Goal: Communication & Community: Answer question/provide support

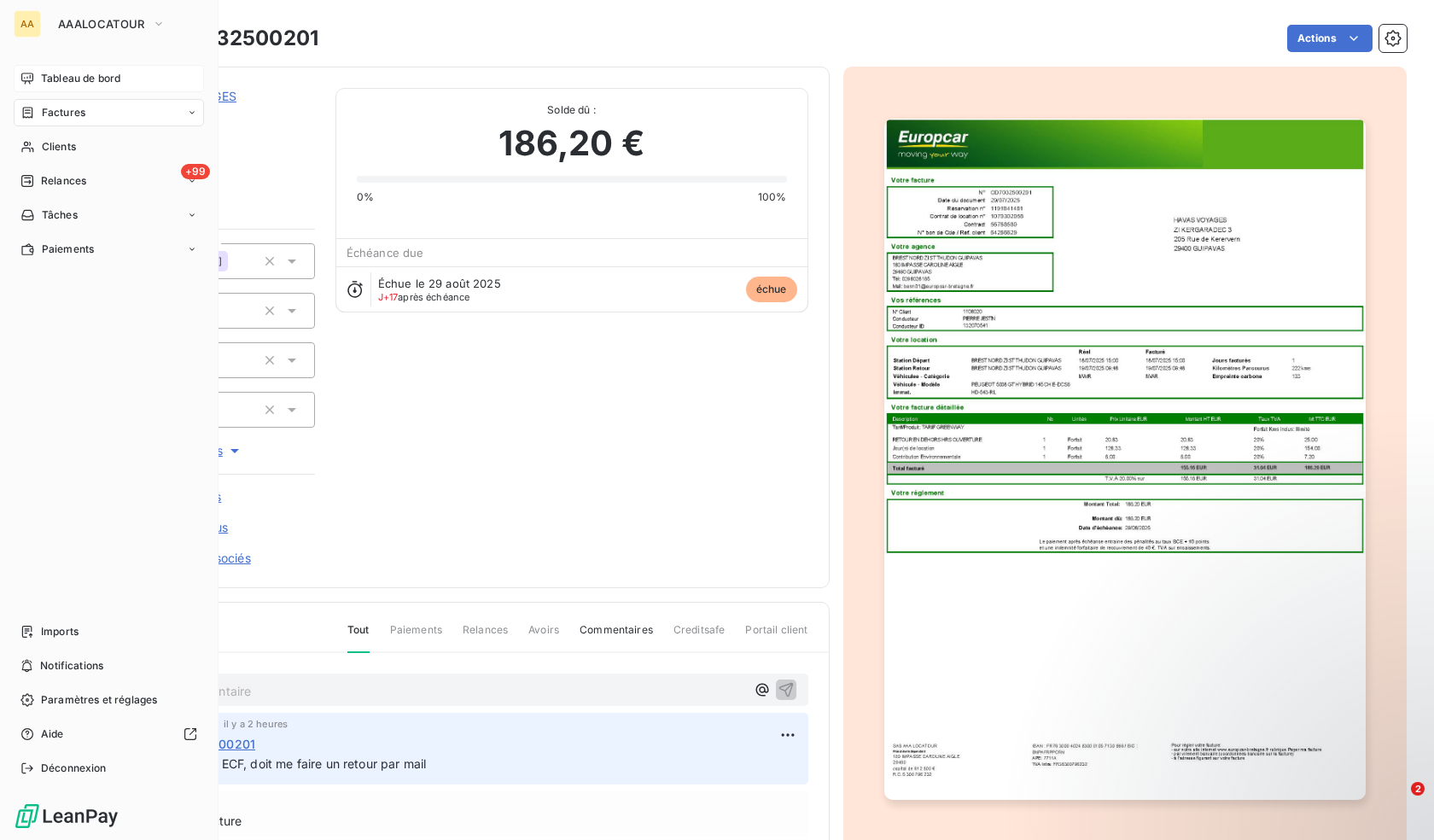
click at [71, 83] on span "Tableau de bord" at bounding box center [80, 79] width 80 height 15
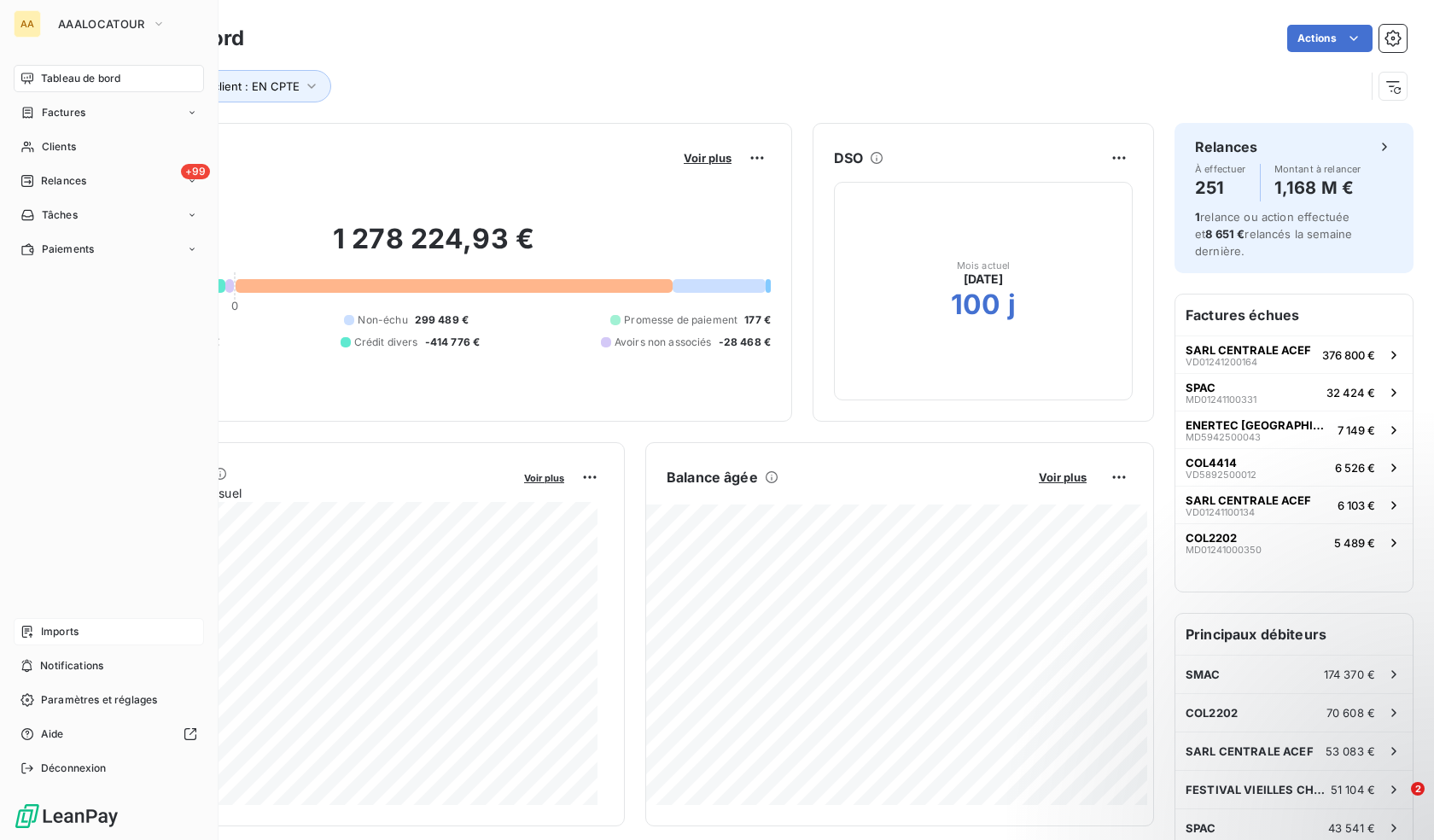
click at [54, 624] on span "Imports" at bounding box center [59, 632] width 37 height 15
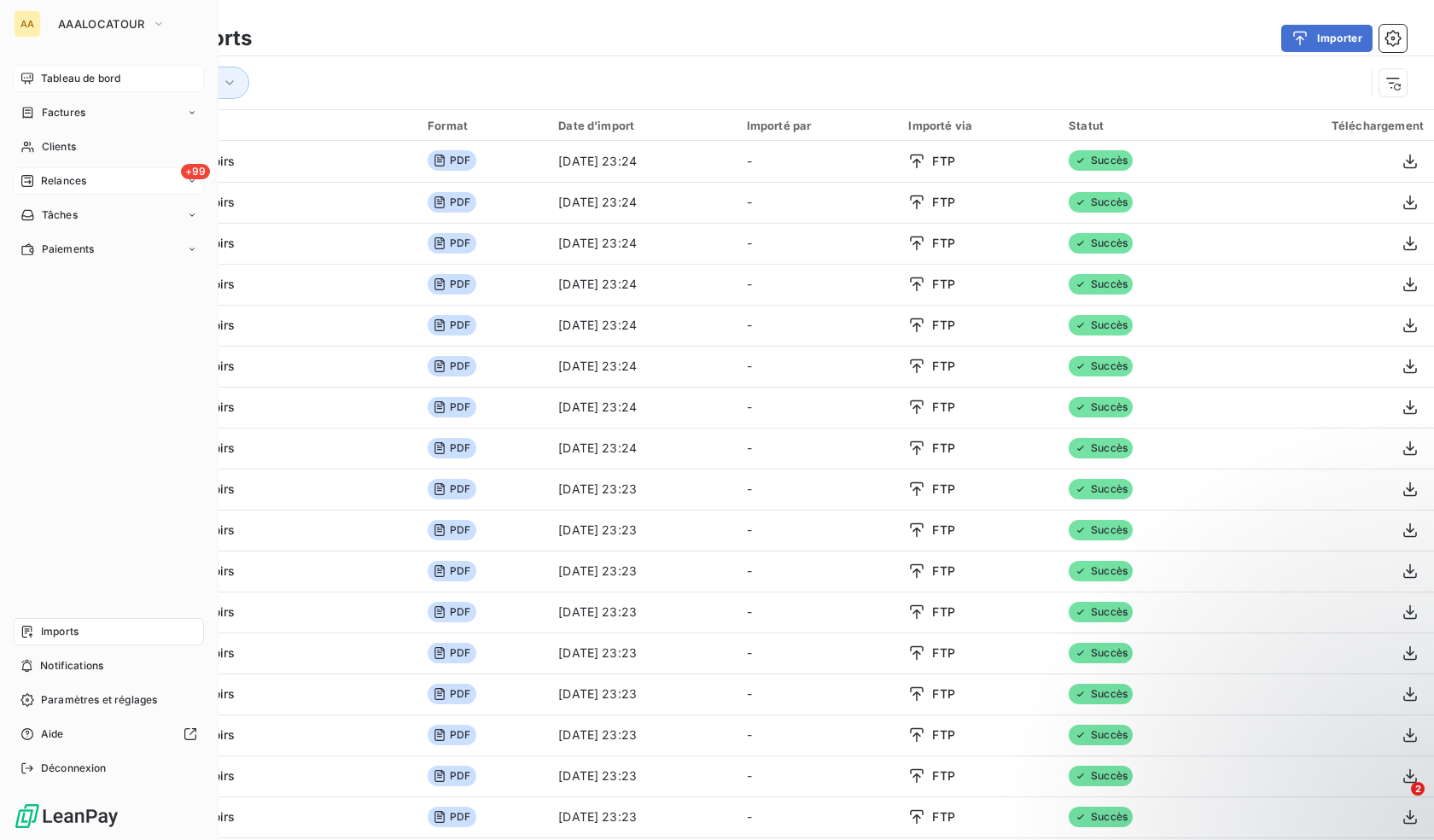
click at [80, 180] on span "Relances" at bounding box center [63, 181] width 45 height 15
click at [80, 127] on nav "Tableau de bord Factures Clients +99 Relances À effectuer À venir Effectuées An…" at bounding box center [108, 232] width 191 height 334
click at [82, 115] on span "Factures" at bounding box center [63, 113] width 43 height 15
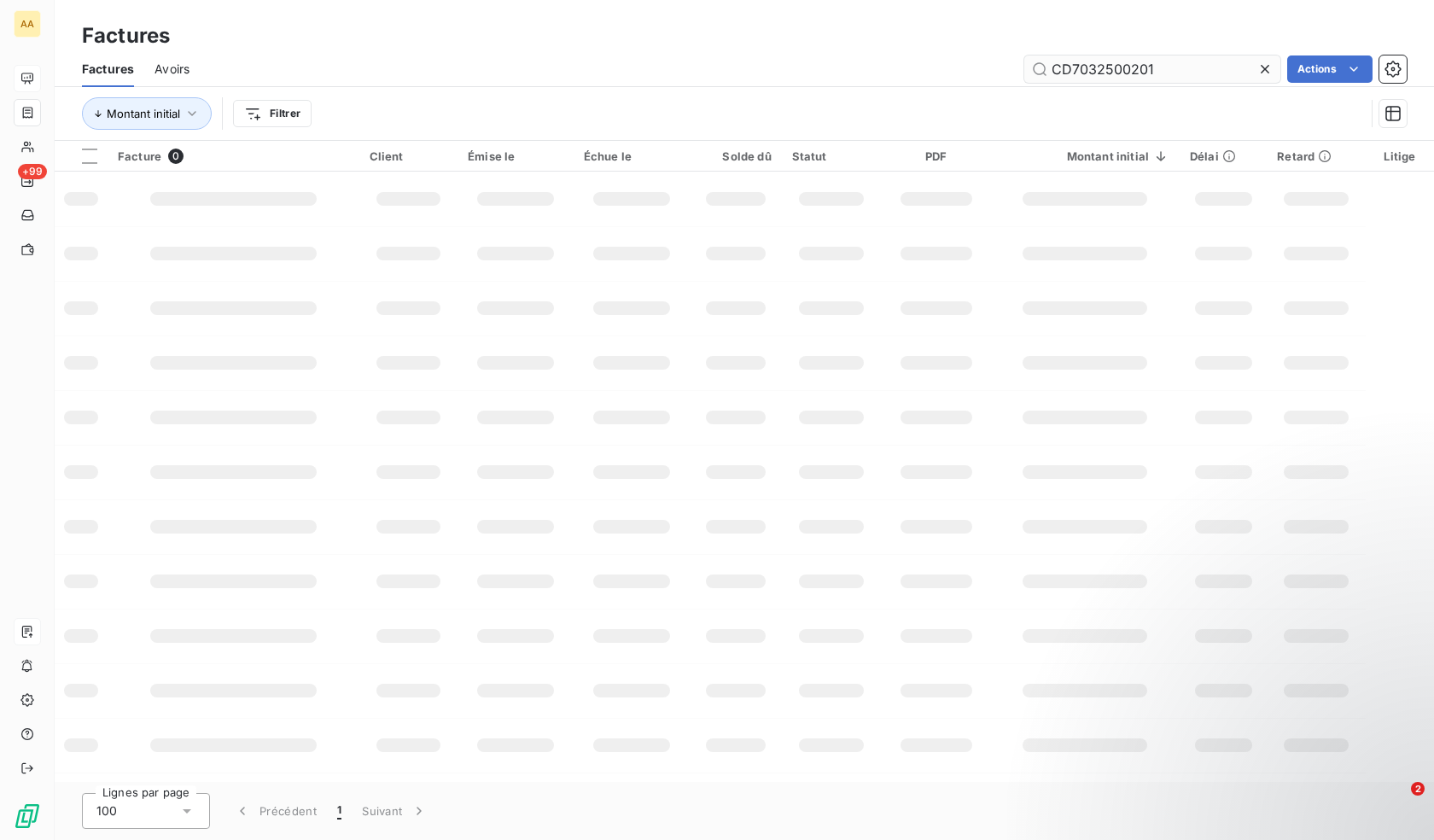
click at [1129, 75] on input "CD7032500201" at bounding box center [1151, 69] width 256 height 28
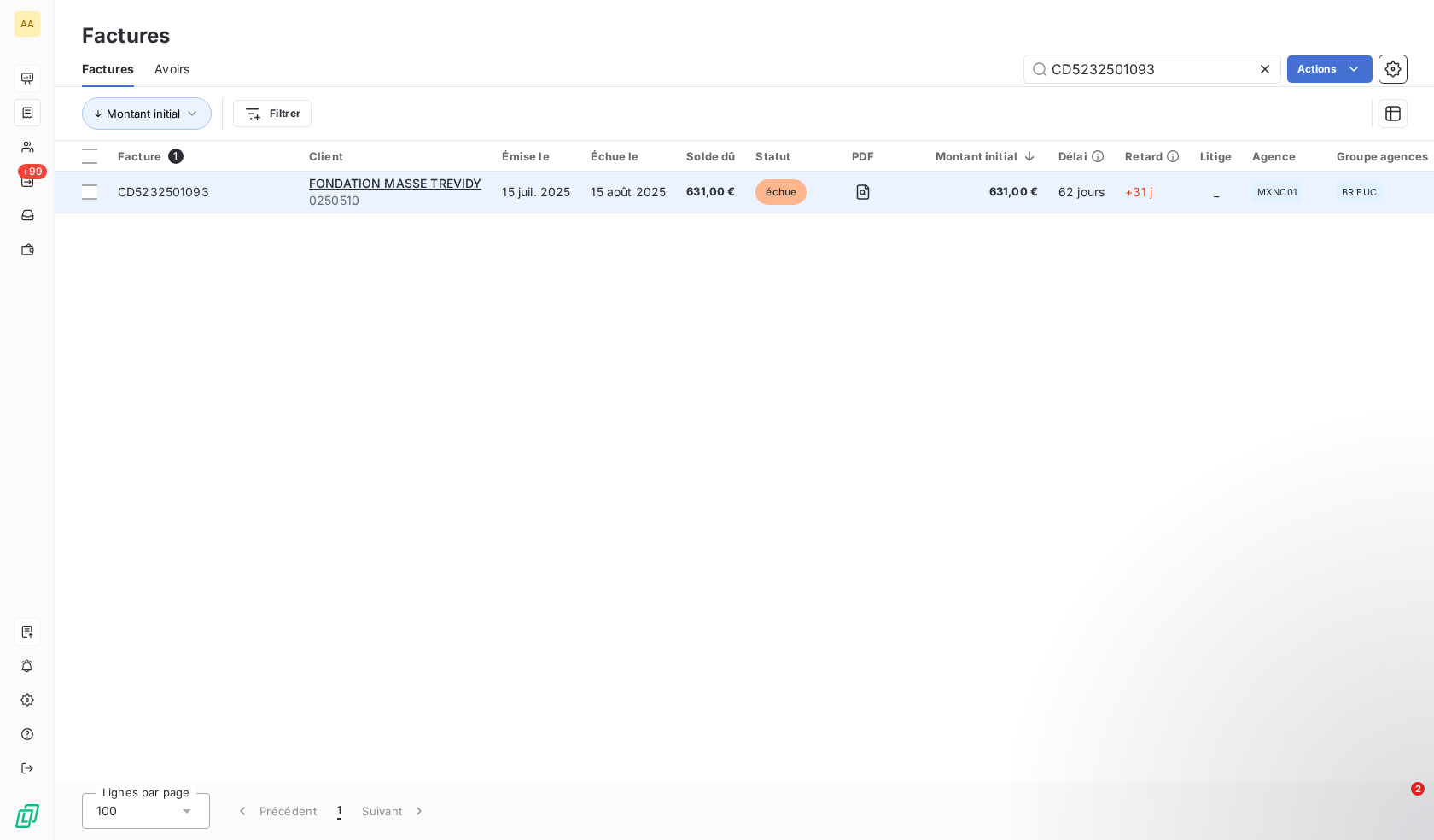
type input "CD5232501093"
click at [689, 185] on span "631,00 €" at bounding box center [711, 193] width 49 height 17
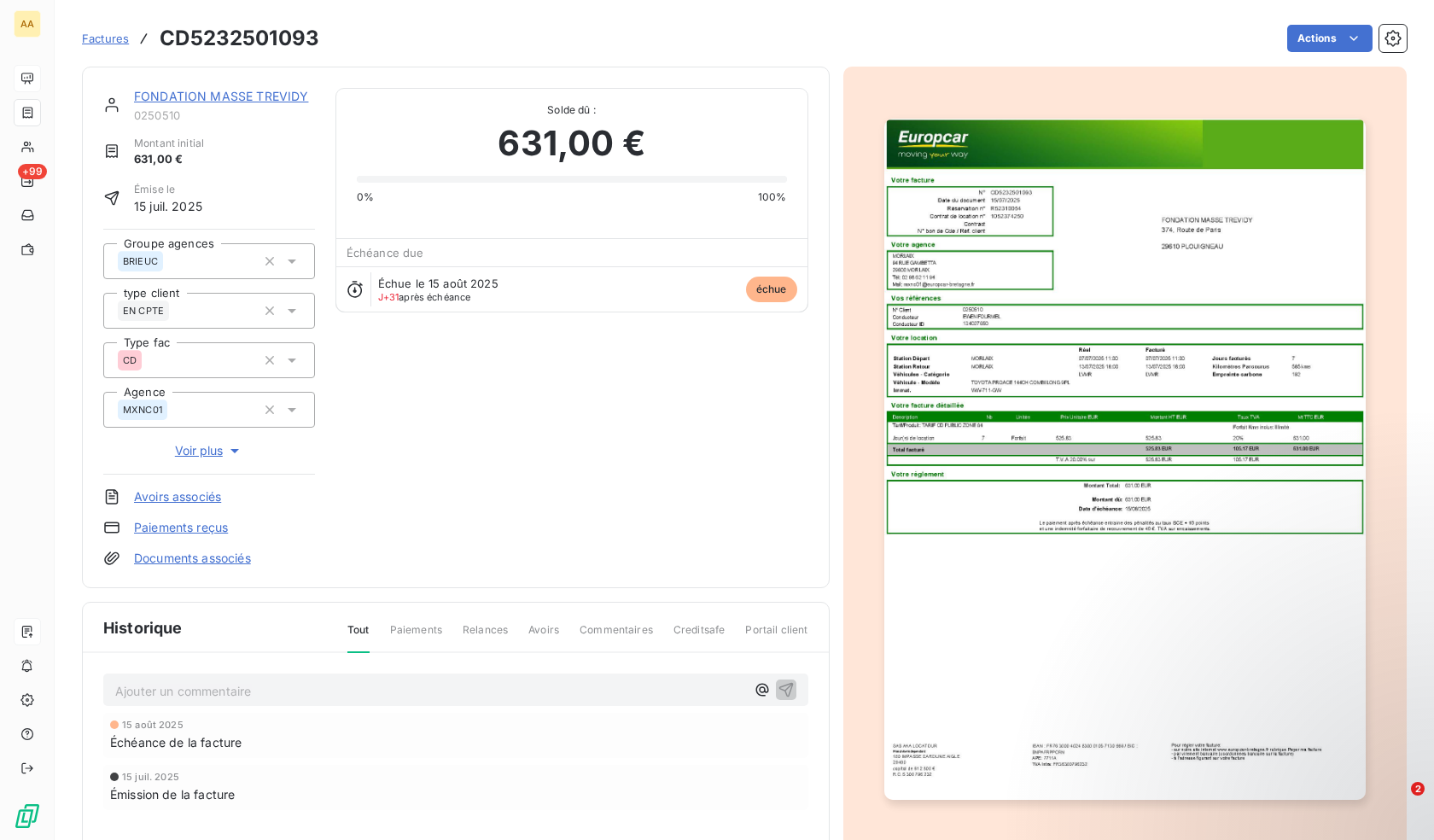
click at [278, 677] on div "Ajouter un commentaire ﻿" at bounding box center [456, 690] width 705 height 34
click at [277, 680] on p "Ajouter un commentaire ﻿" at bounding box center [430, 691] width 630 height 21
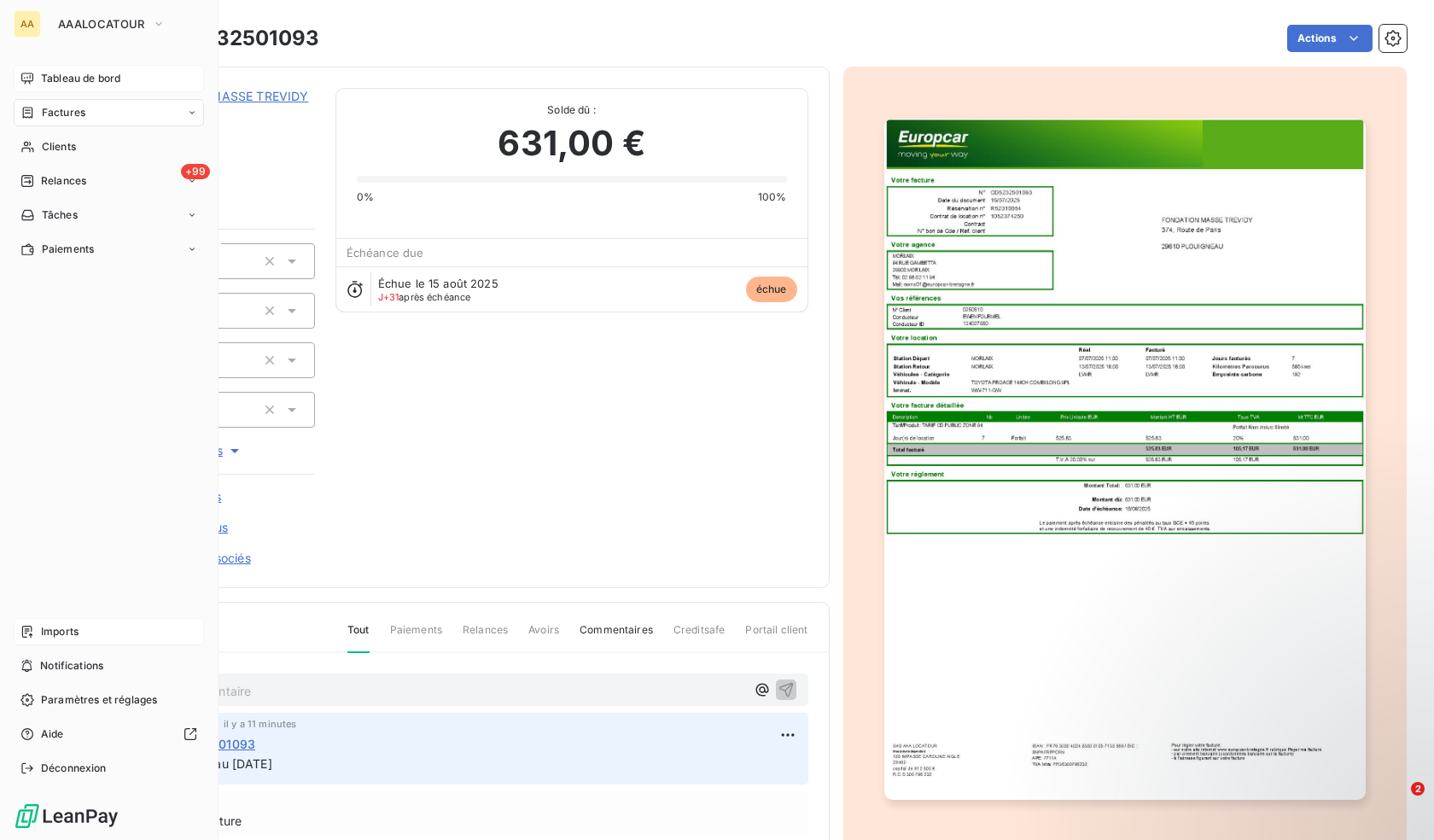
click at [75, 106] on span "Factures" at bounding box center [63, 113] width 43 height 15
click at [63, 90] on div "Tableau de bord" at bounding box center [108, 79] width 191 height 28
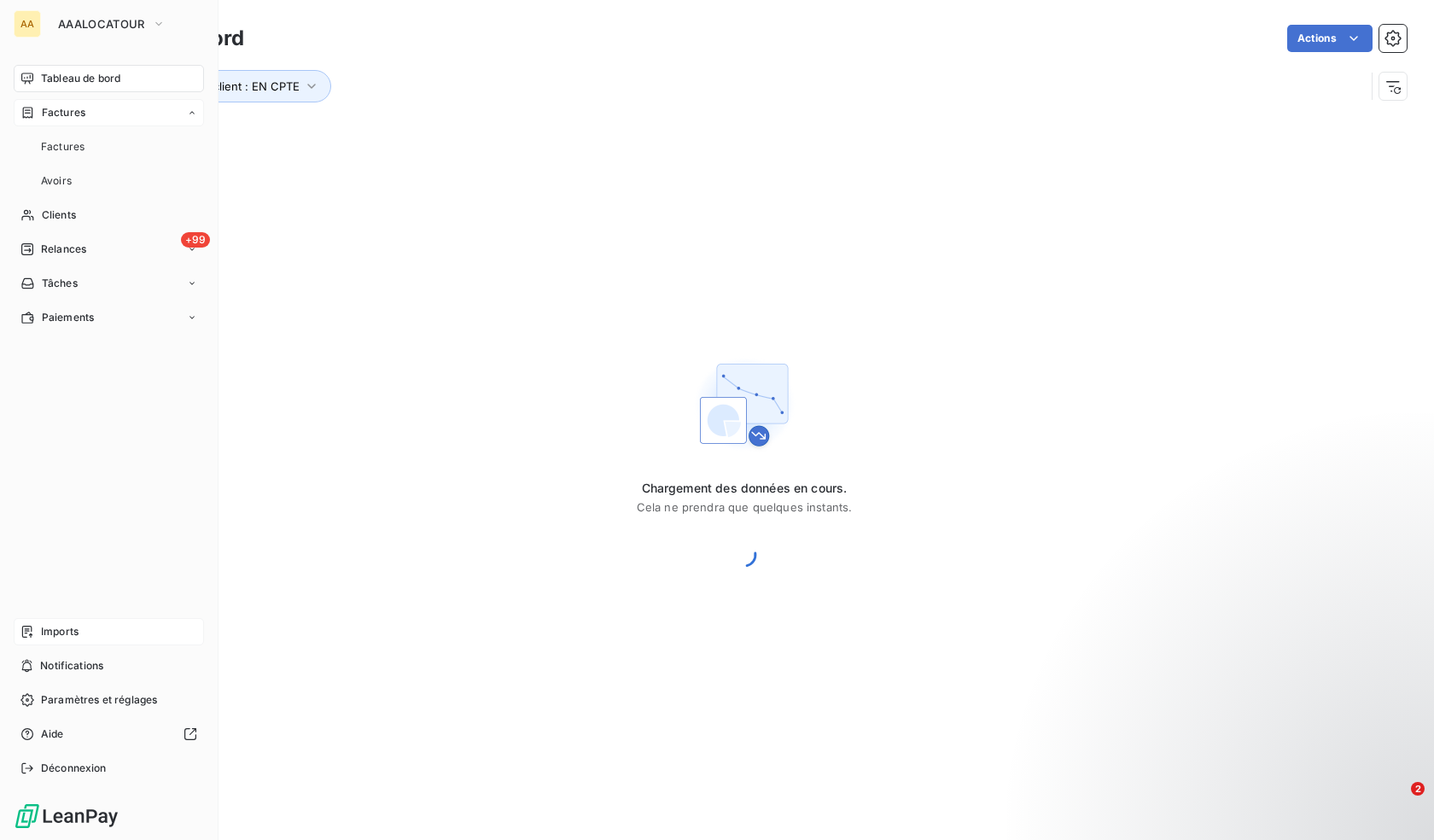
click at [64, 122] on div "Factures" at bounding box center [108, 112] width 191 height 28
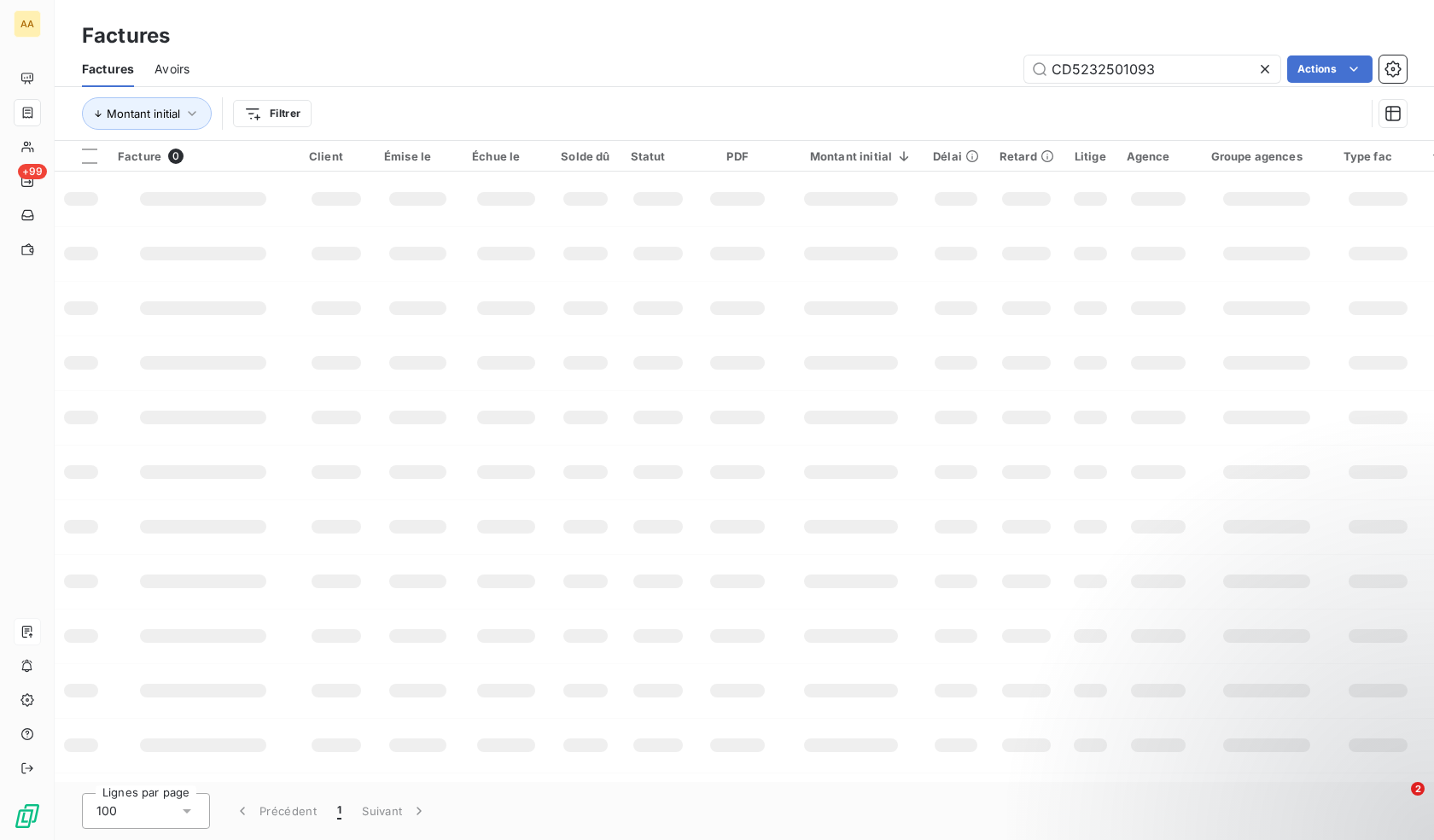
drag, startPoint x: 1160, startPoint y: 75, endPoint x: 782, endPoint y: 80, distance: 378.0
click at [782, 80] on div "CD5232501093 Actions" at bounding box center [808, 69] width 1197 height 28
click at [1186, 69] on input "md7032500142" at bounding box center [1151, 69] width 256 height 28
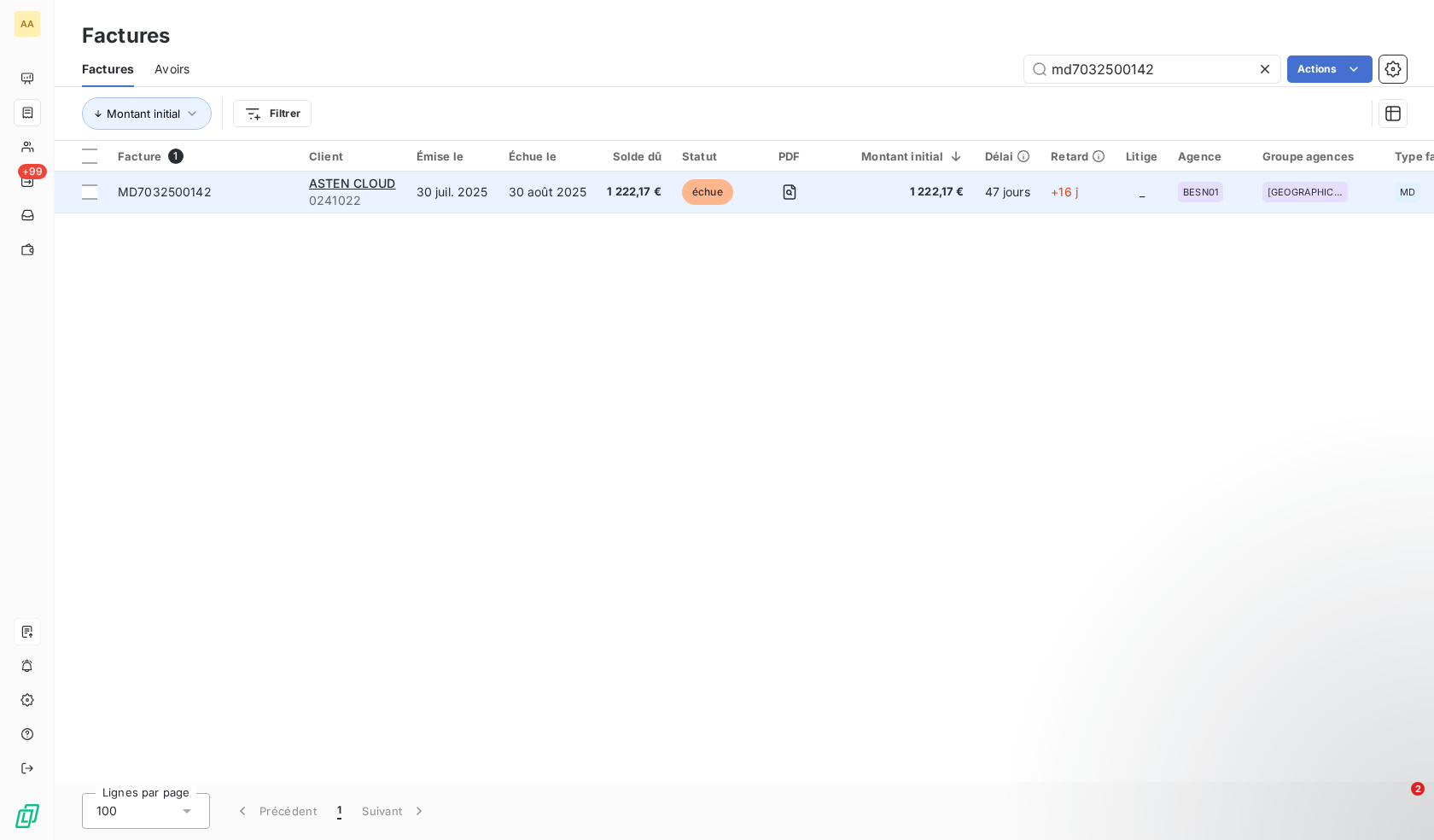
type input "md7032500142"
click at [574, 190] on td "30 août 2025" at bounding box center [547, 192] width 99 height 41
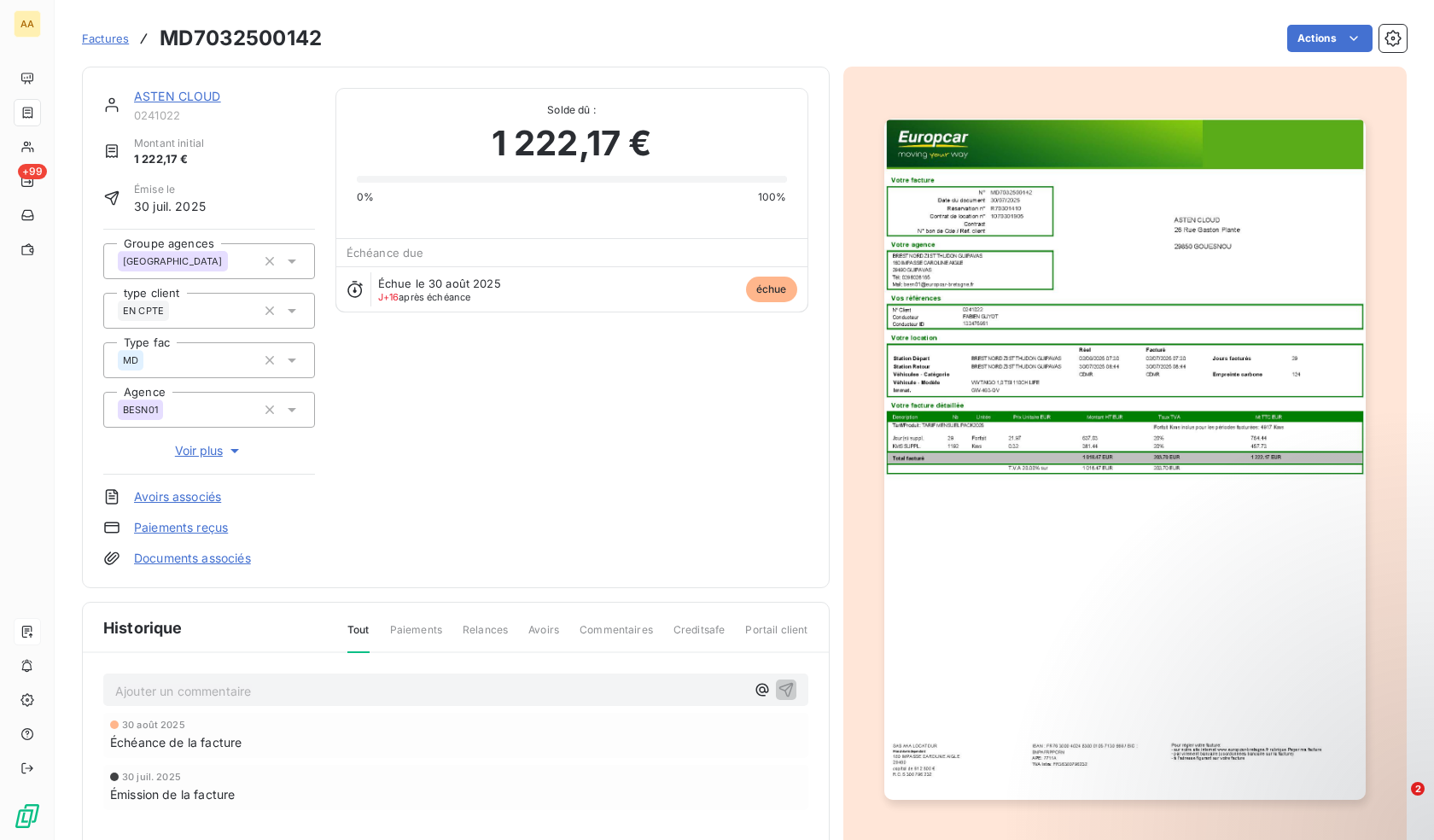
click at [264, 698] on p "Ajouter un commentaire ﻿" at bounding box center [430, 691] width 630 height 21
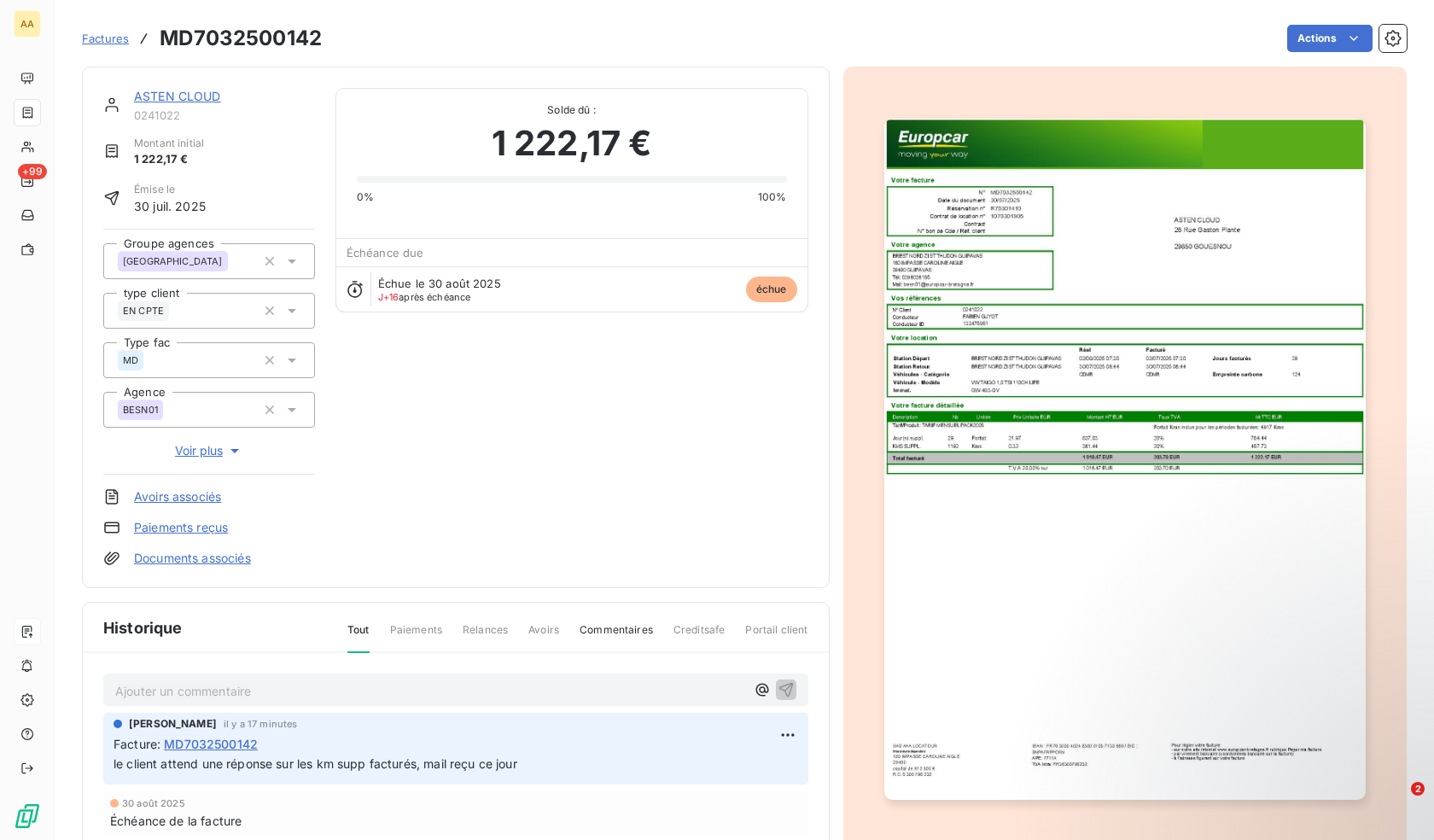
click at [351, 698] on p "Ajouter un commentaire ﻿" at bounding box center [430, 691] width 630 height 21
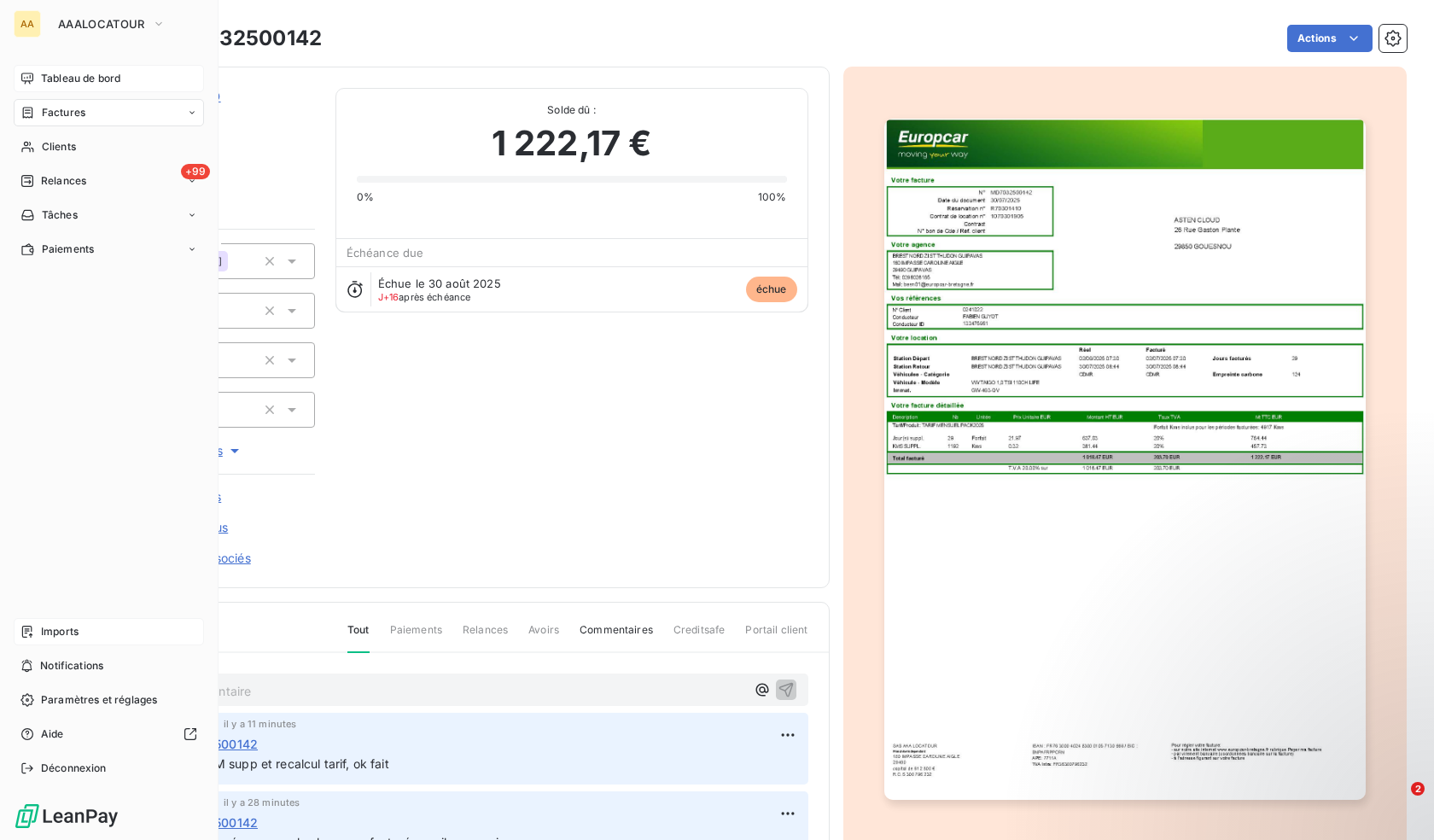
click at [58, 74] on span "Tableau de bord" at bounding box center [80, 79] width 80 height 15
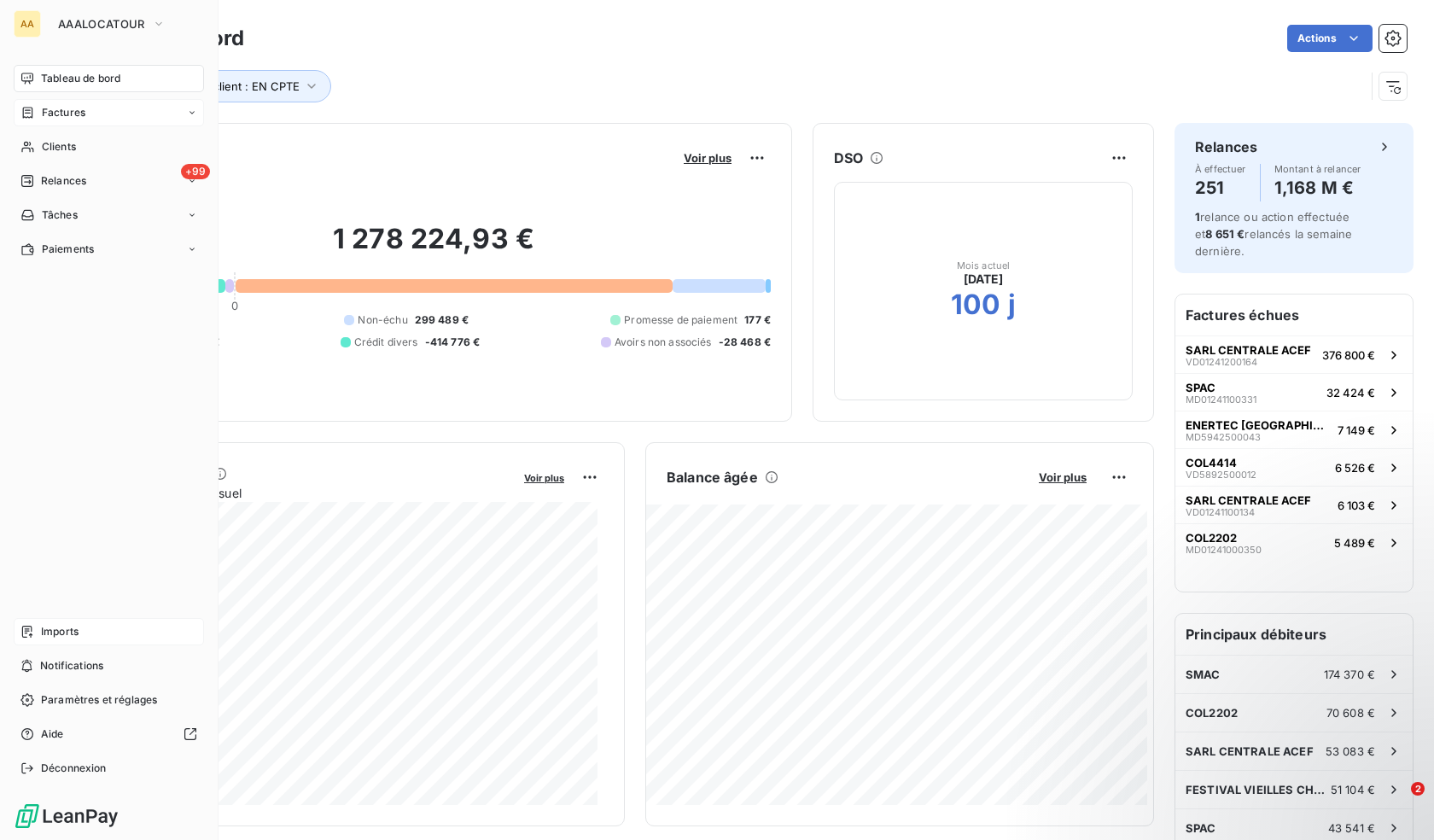
click at [65, 116] on span "Factures" at bounding box center [63, 113] width 43 height 15
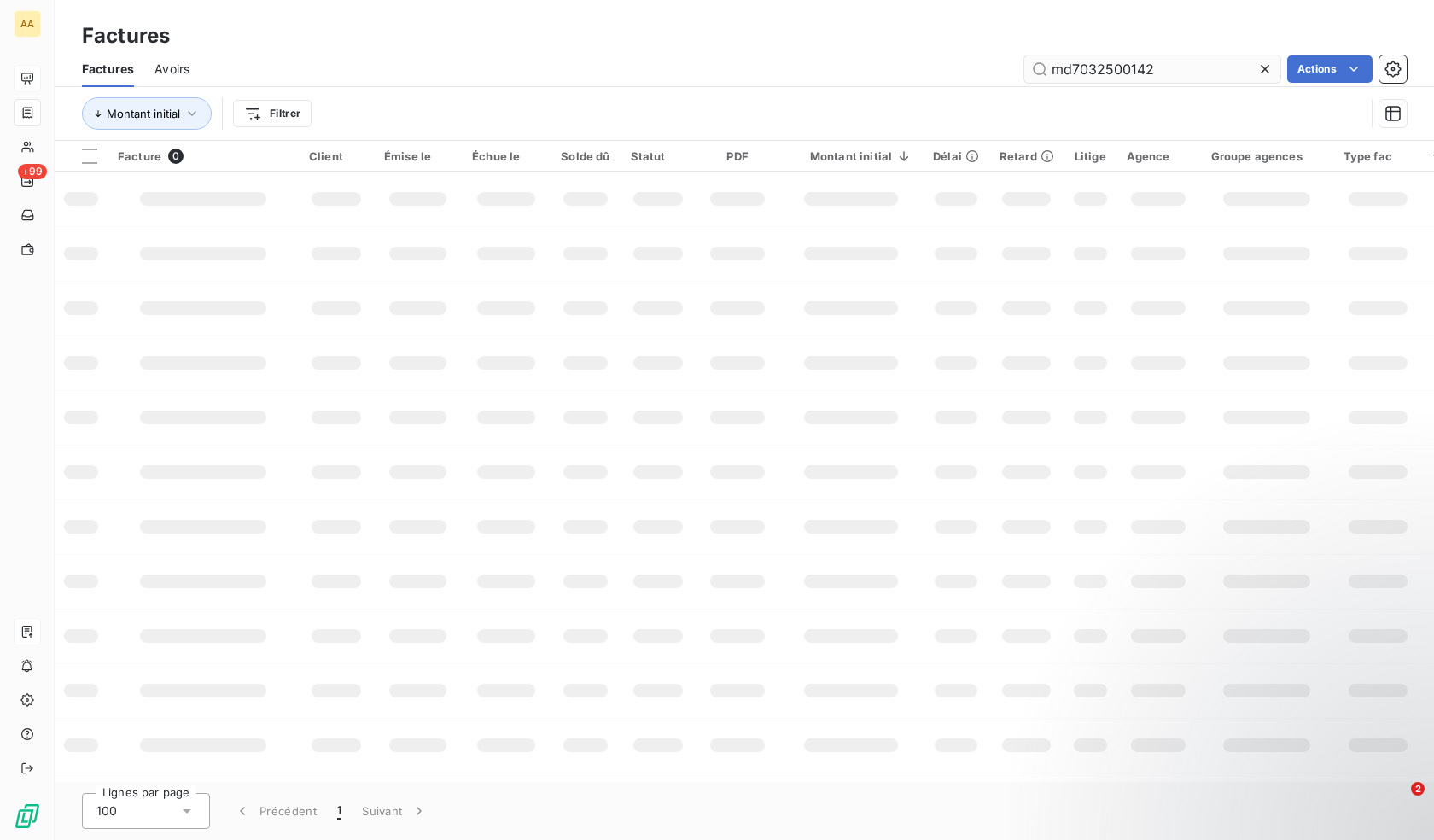
click at [1104, 58] on input "md7032500142" at bounding box center [1151, 69] width 256 height 28
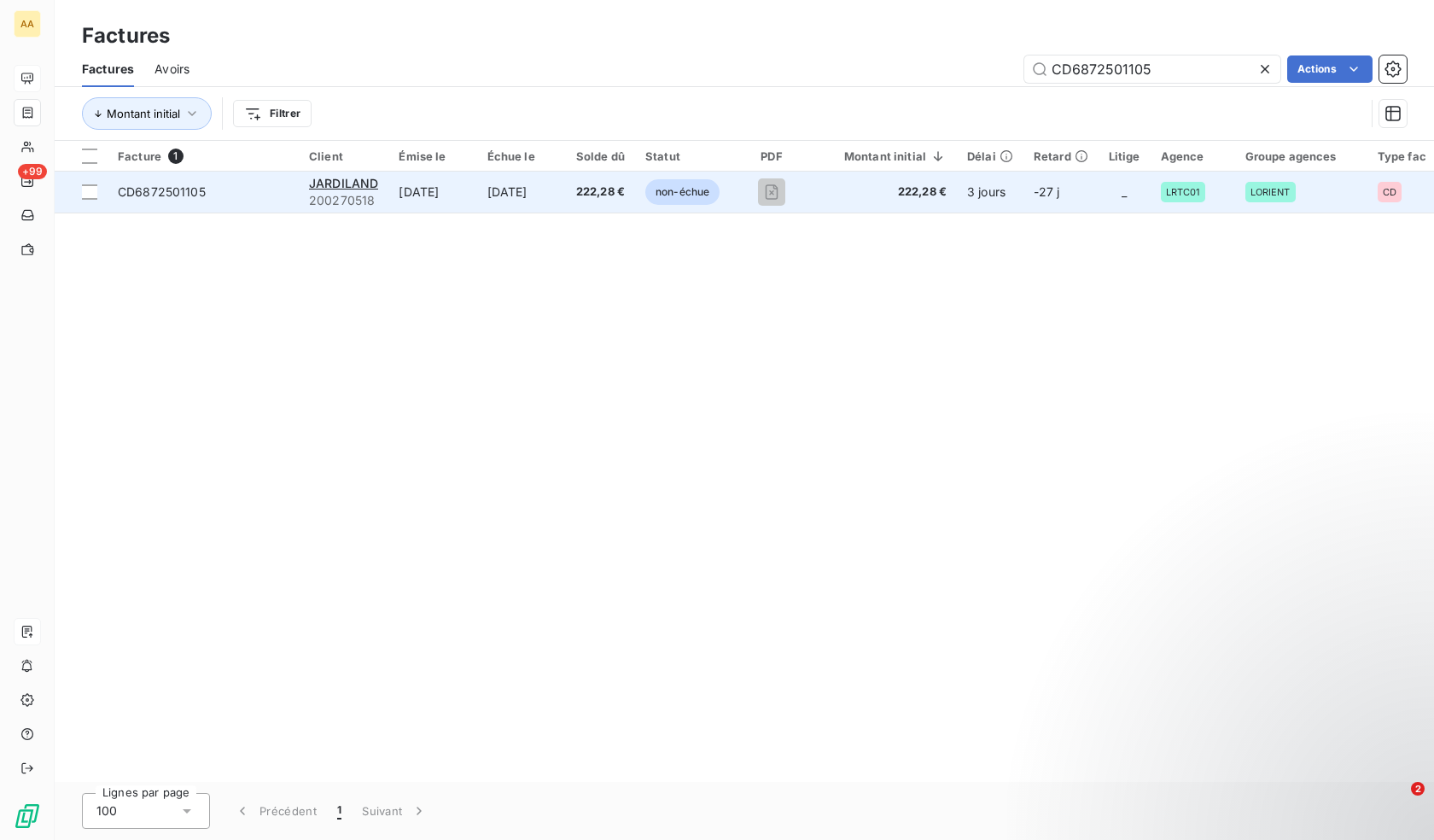
type input "CD6872501105"
click at [847, 191] on span "222,28 €" at bounding box center [885, 193] width 123 height 17
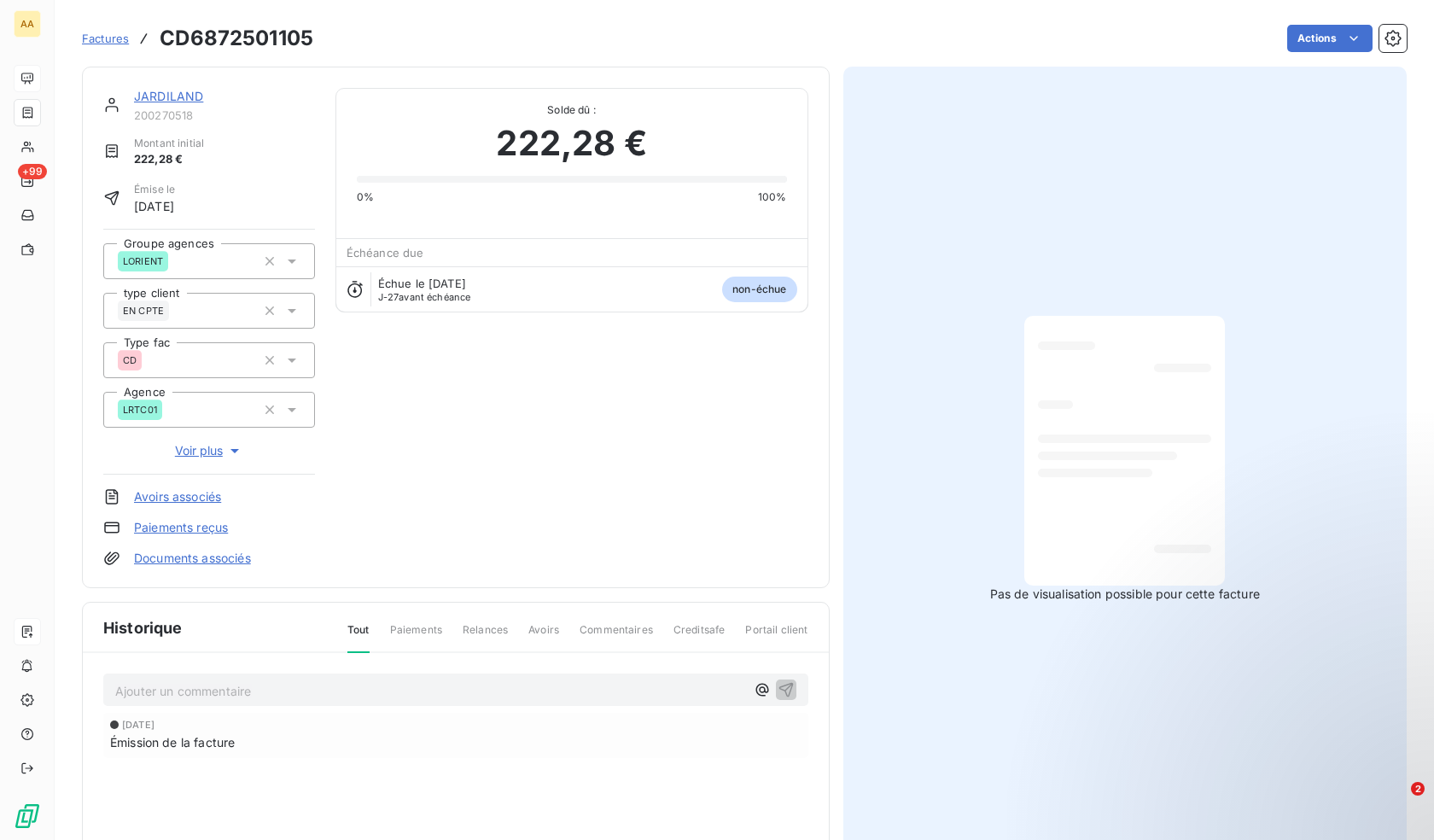
drag, startPoint x: 365, startPoint y: 702, endPoint x: 382, endPoint y: 688, distance: 22.0
click at [366, 702] on div "Ajouter un commentaire ﻿" at bounding box center [456, 690] width 705 height 34
click at [383, 688] on p "Ajouter un commentaire ﻿" at bounding box center [430, 691] width 630 height 21
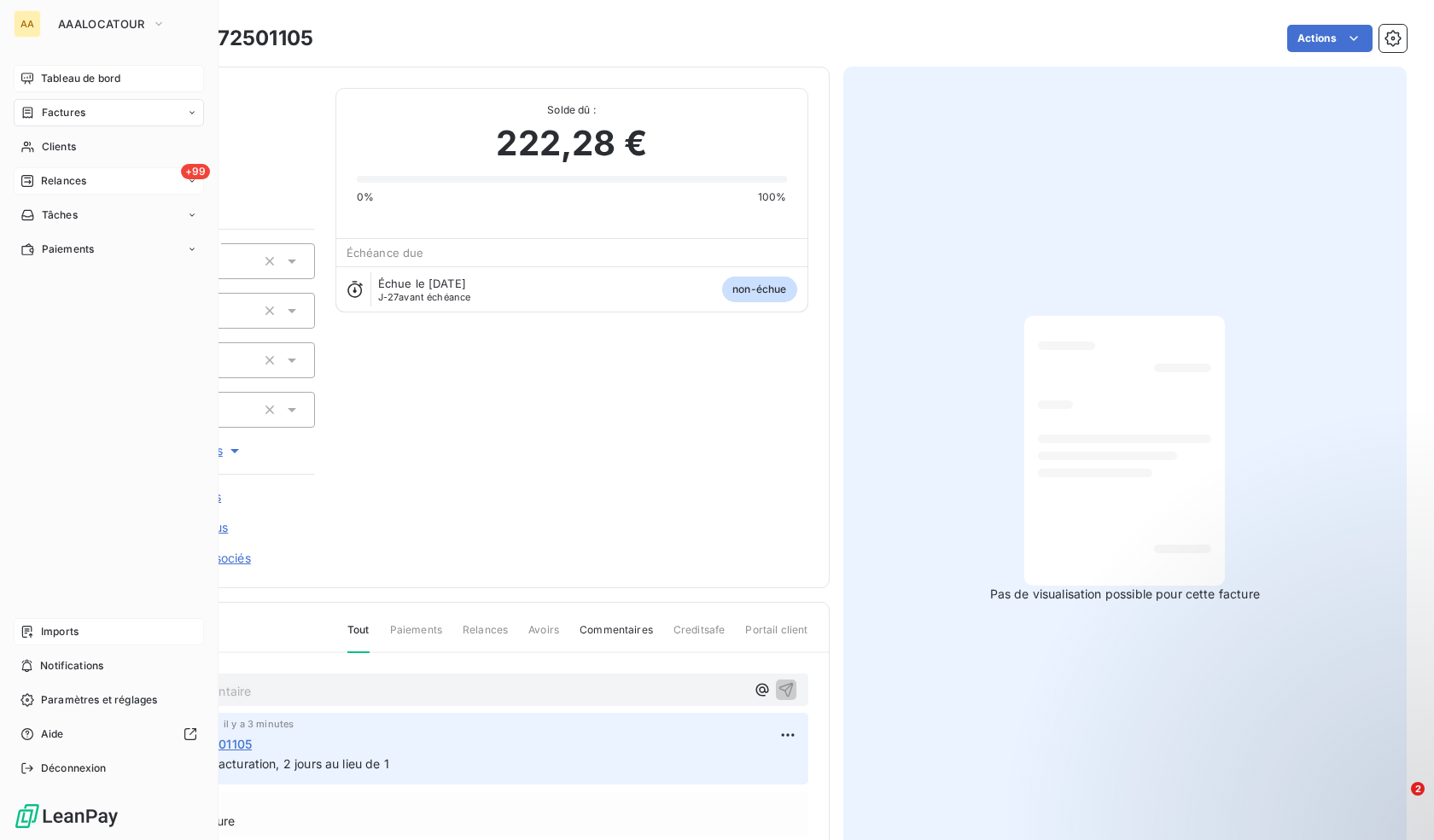
click at [60, 175] on span "Relances" at bounding box center [63, 181] width 45 height 15
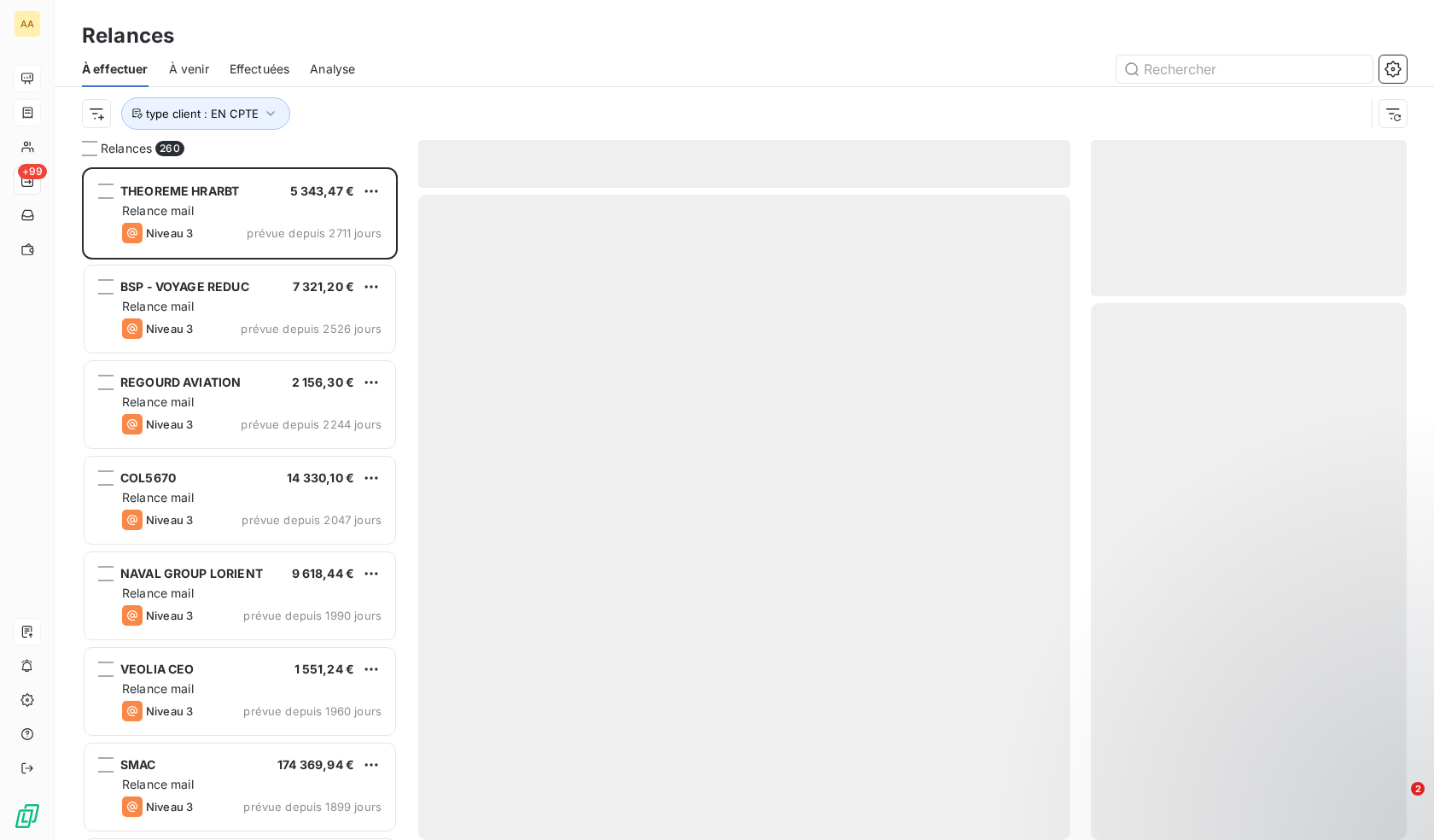
scroll to position [660, 303]
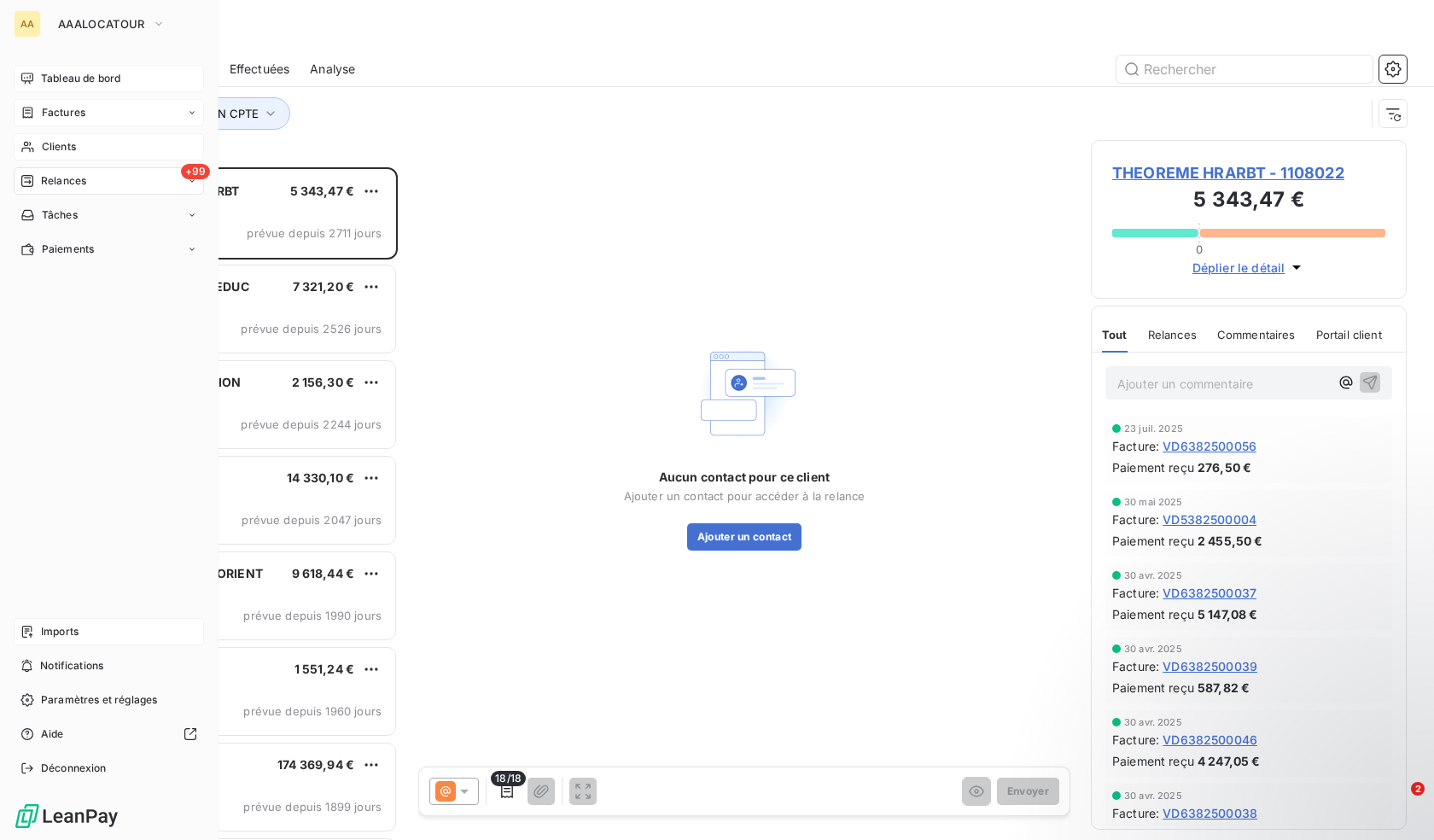
click at [44, 139] on span "Clients" at bounding box center [59, 147] width 34 height 15
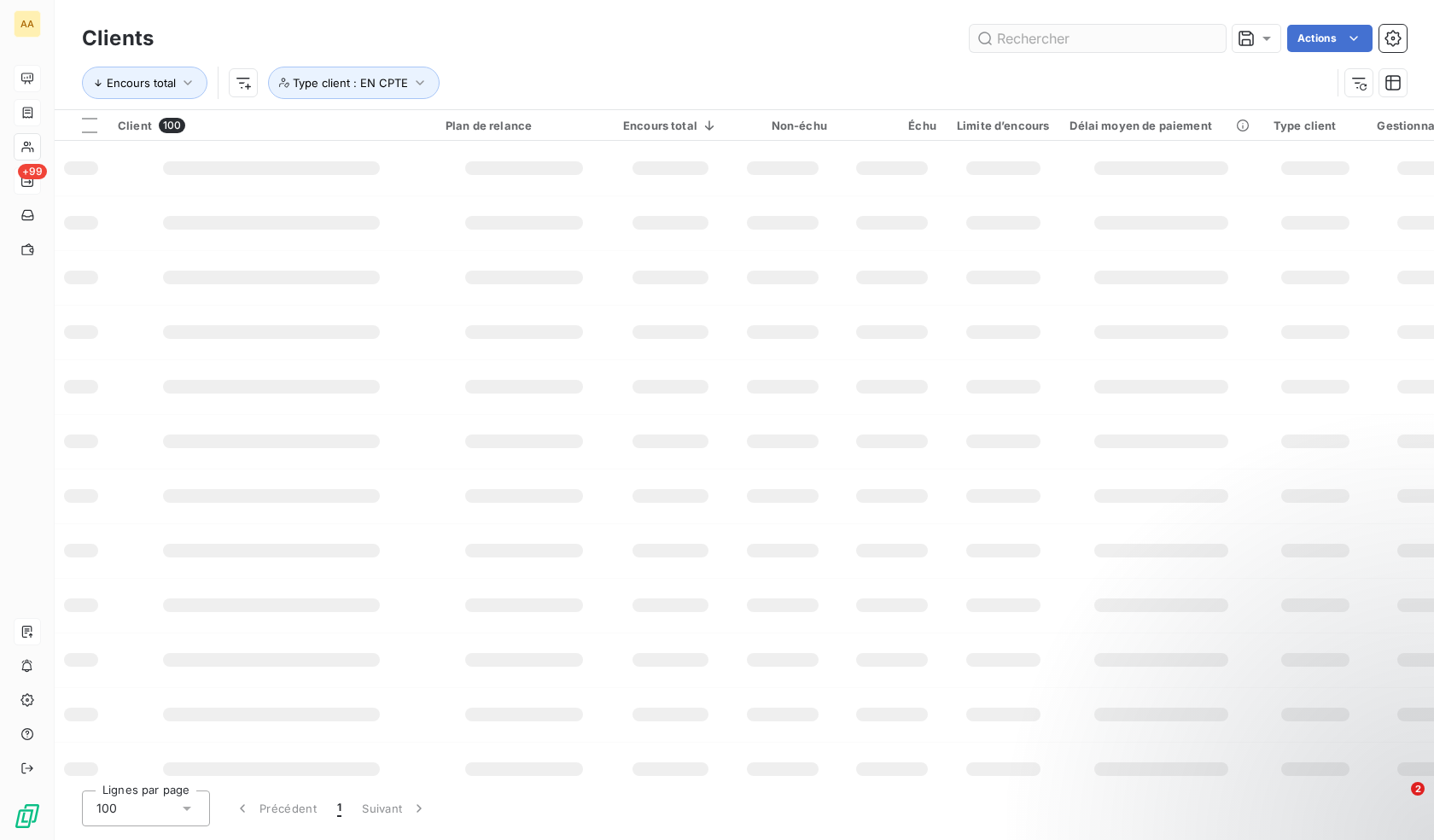
click at [1073, 36] on input "text" at bounding box center [1097, 38] width 256 height 28
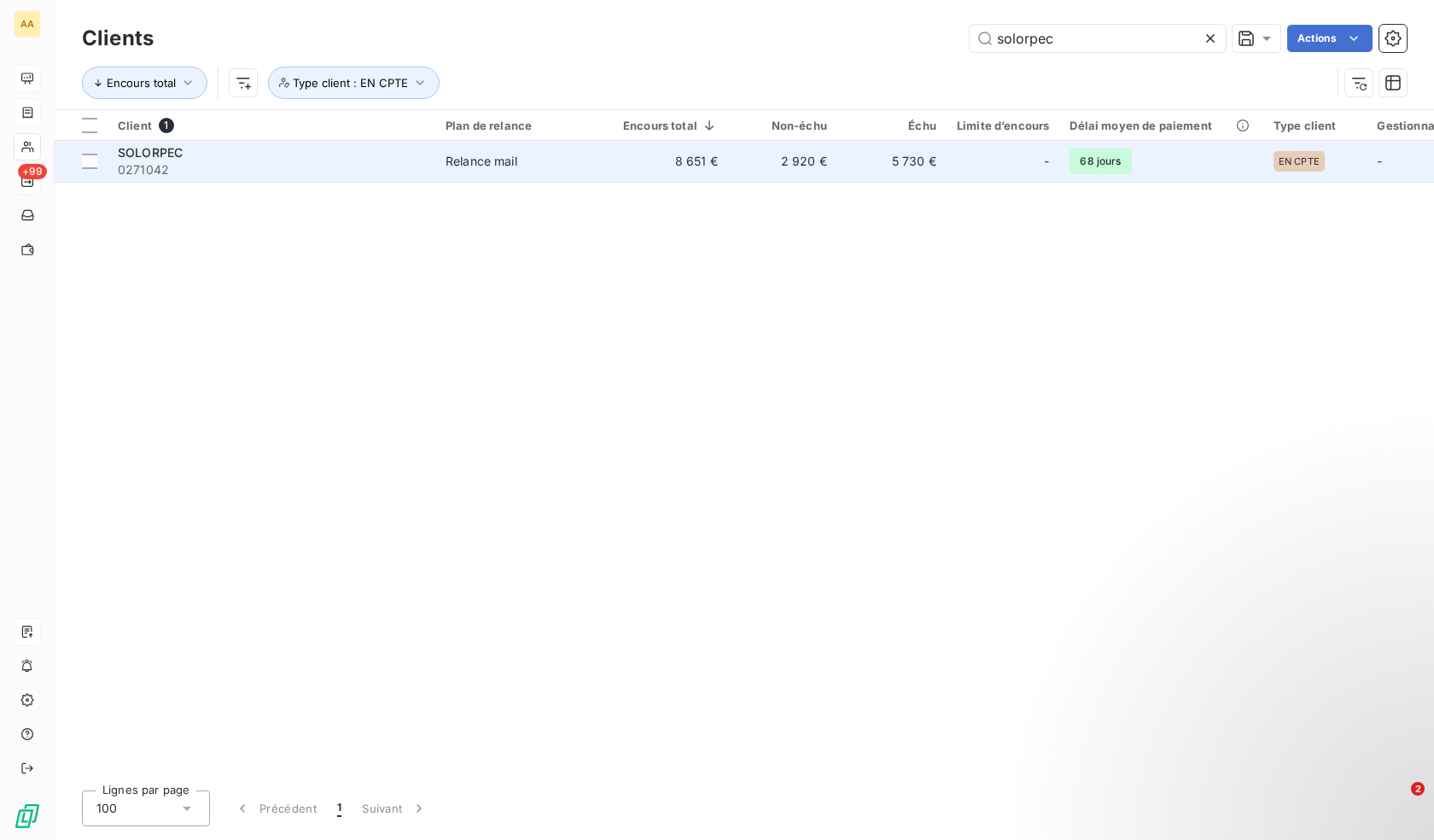
type input "solorpec"
click at [585, 162] on span "Relance mail" at bounding box center [524, 162] width 157 height 17
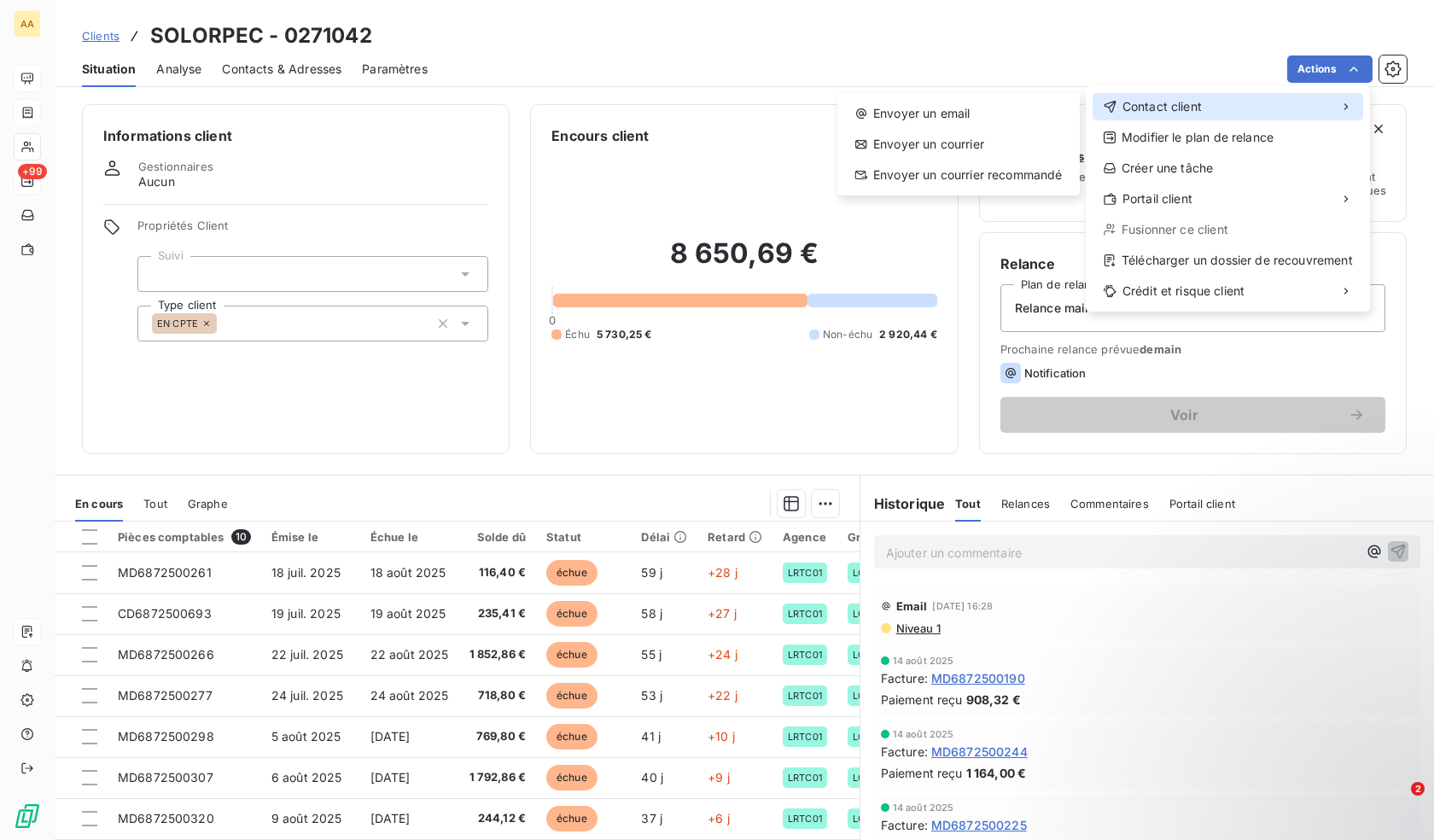
click at [1218, 110] on div "Contact client" at bounding box center [1228, 106] width 271 height 28
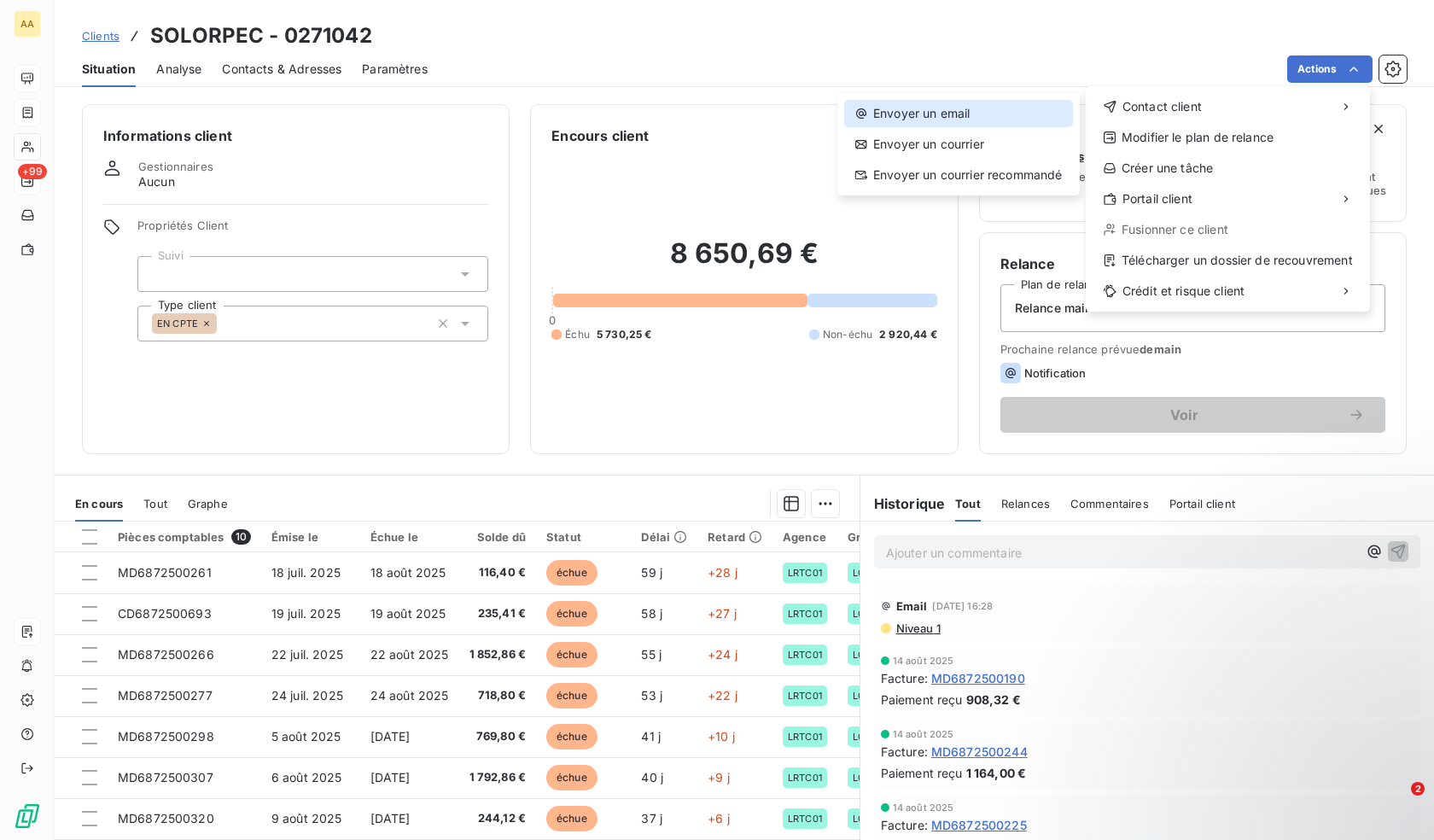
click at [1020, 106] on div "Envoyer un email" at bounding box center [958, 113] width 229 height 28
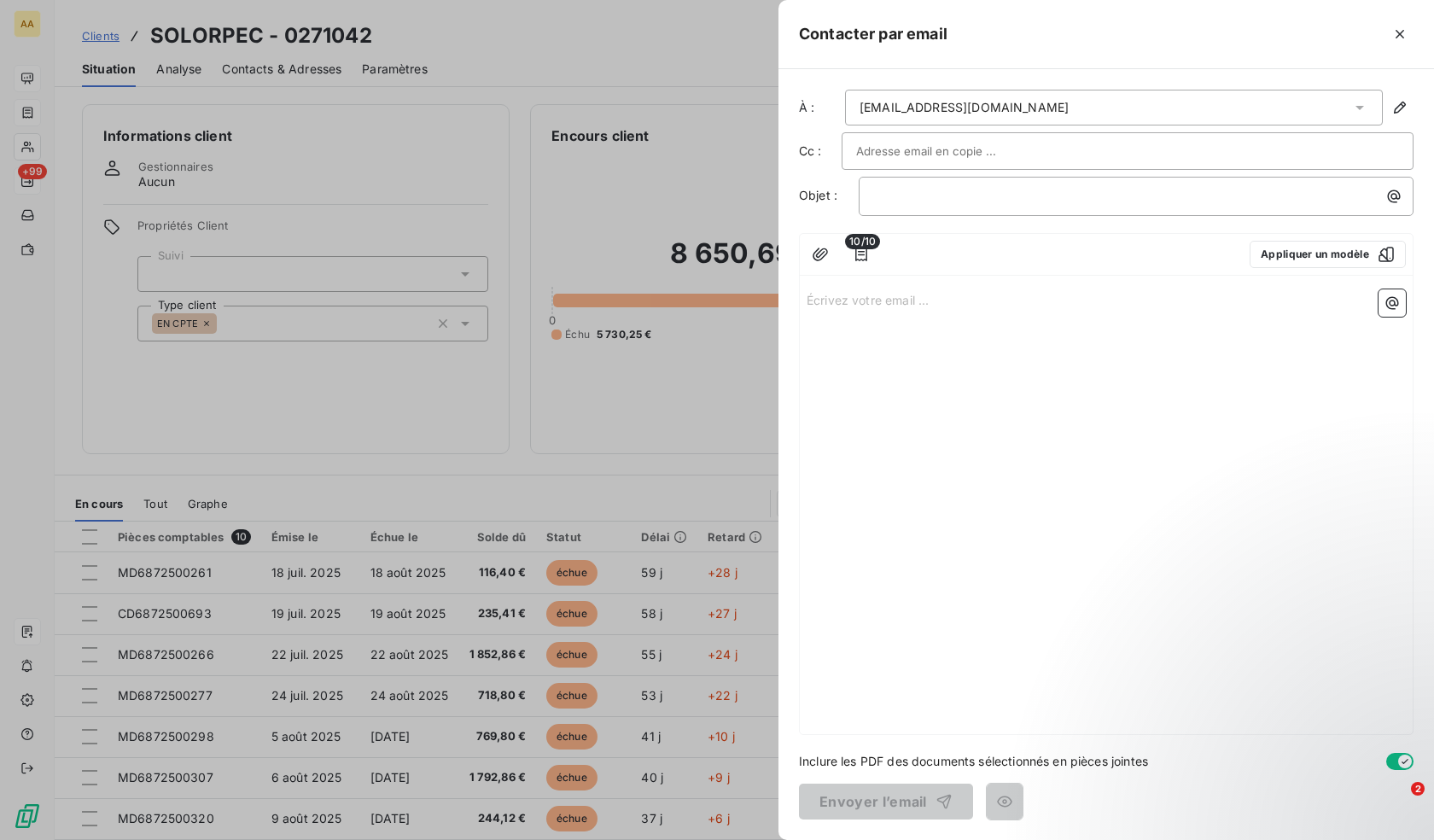
click at [972, 391] on div "Écrivez votre email ... ﻿" at bounding box center [1106, 508] width 613 height 451
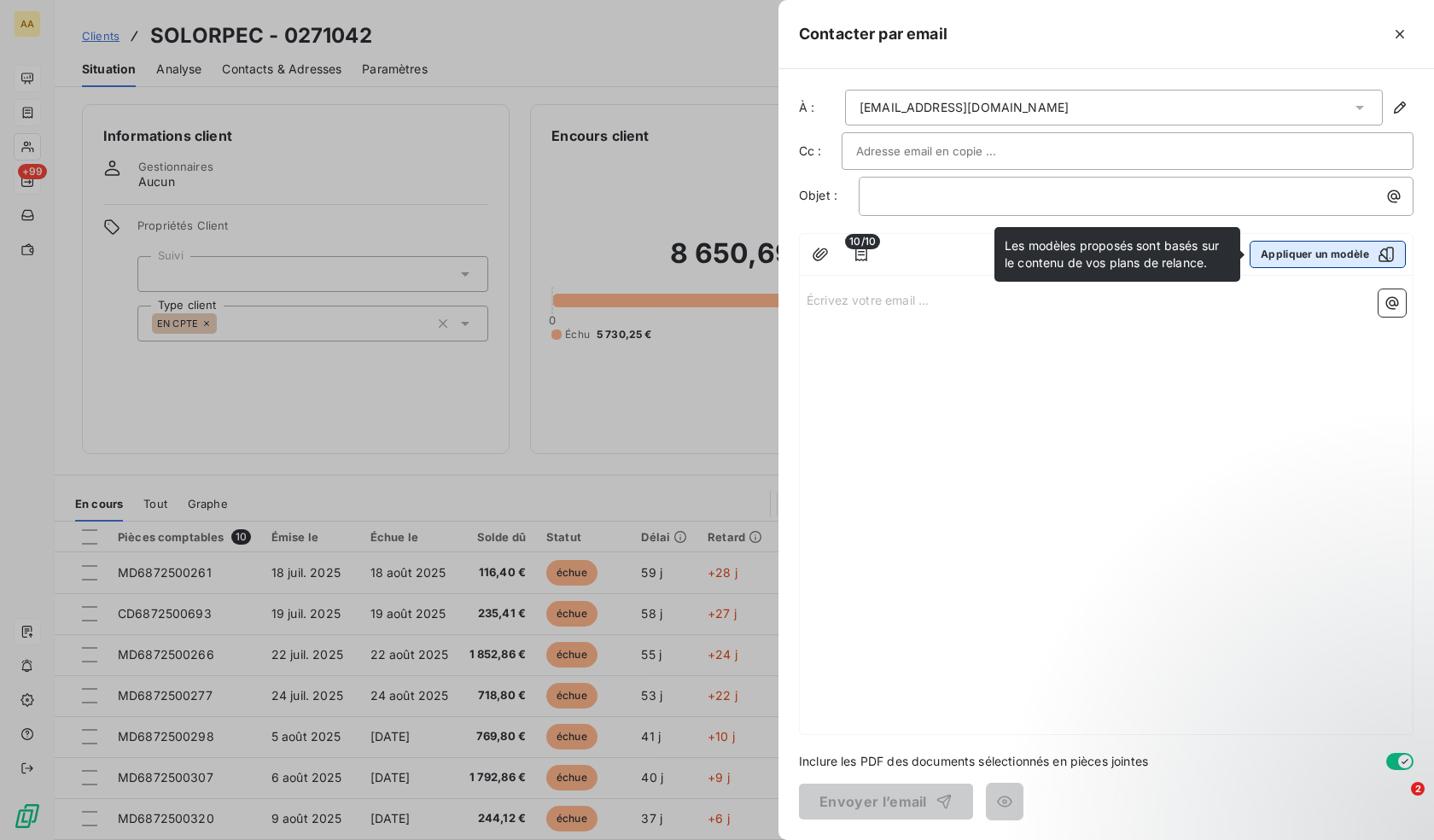
click at [1327, 255] on button "Appliquer un modèle" at bounding box center [1328, 254] width 156 height 28
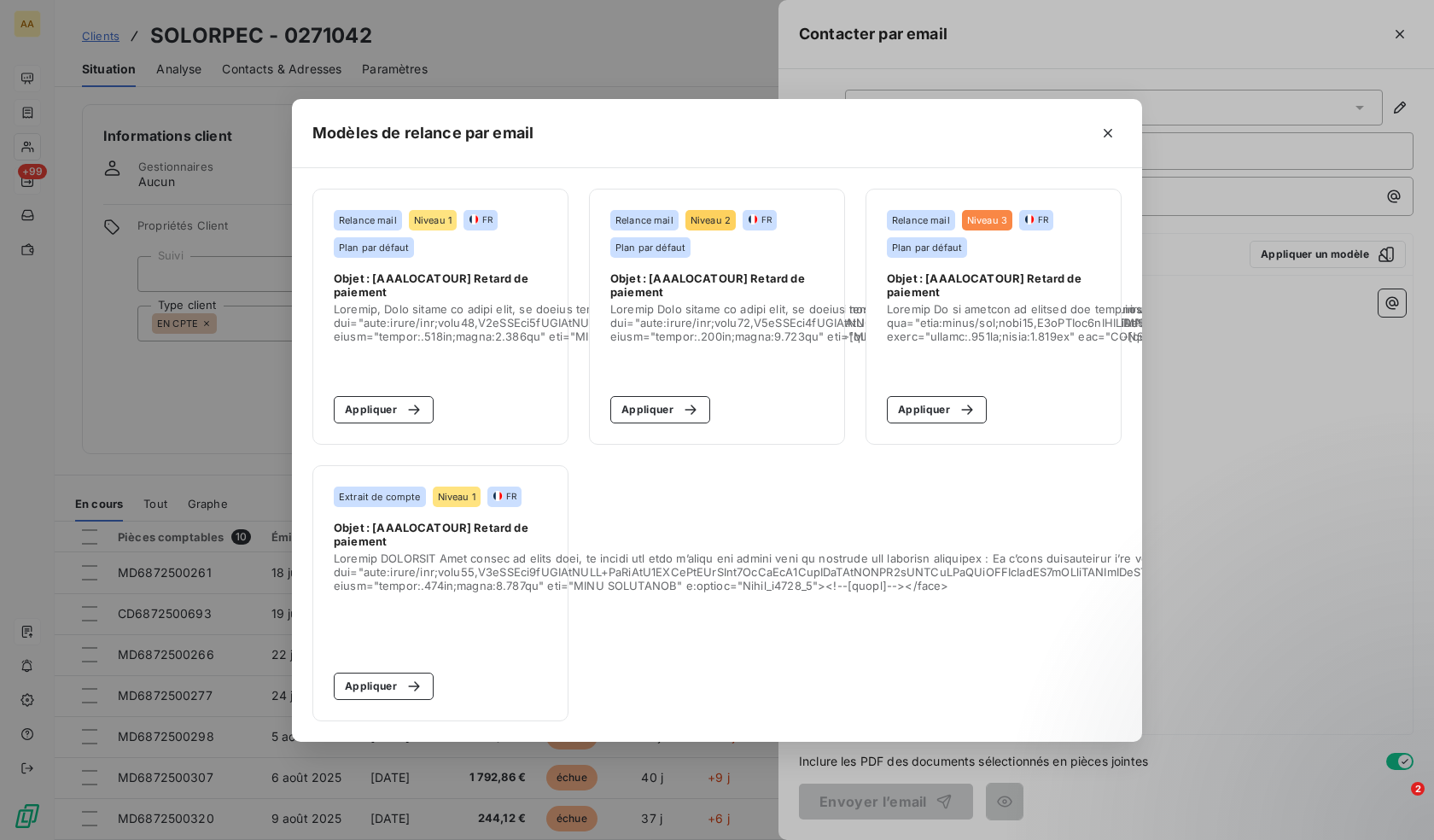
click at [437, 535] on span "Objet : [AAALOCATOUR] Retard de paiement" at bounding box center [440, 534] width 214 height 28
click at [374, 674] on button "Appliquer" at bounding box center [383, 686] width 100 height 28
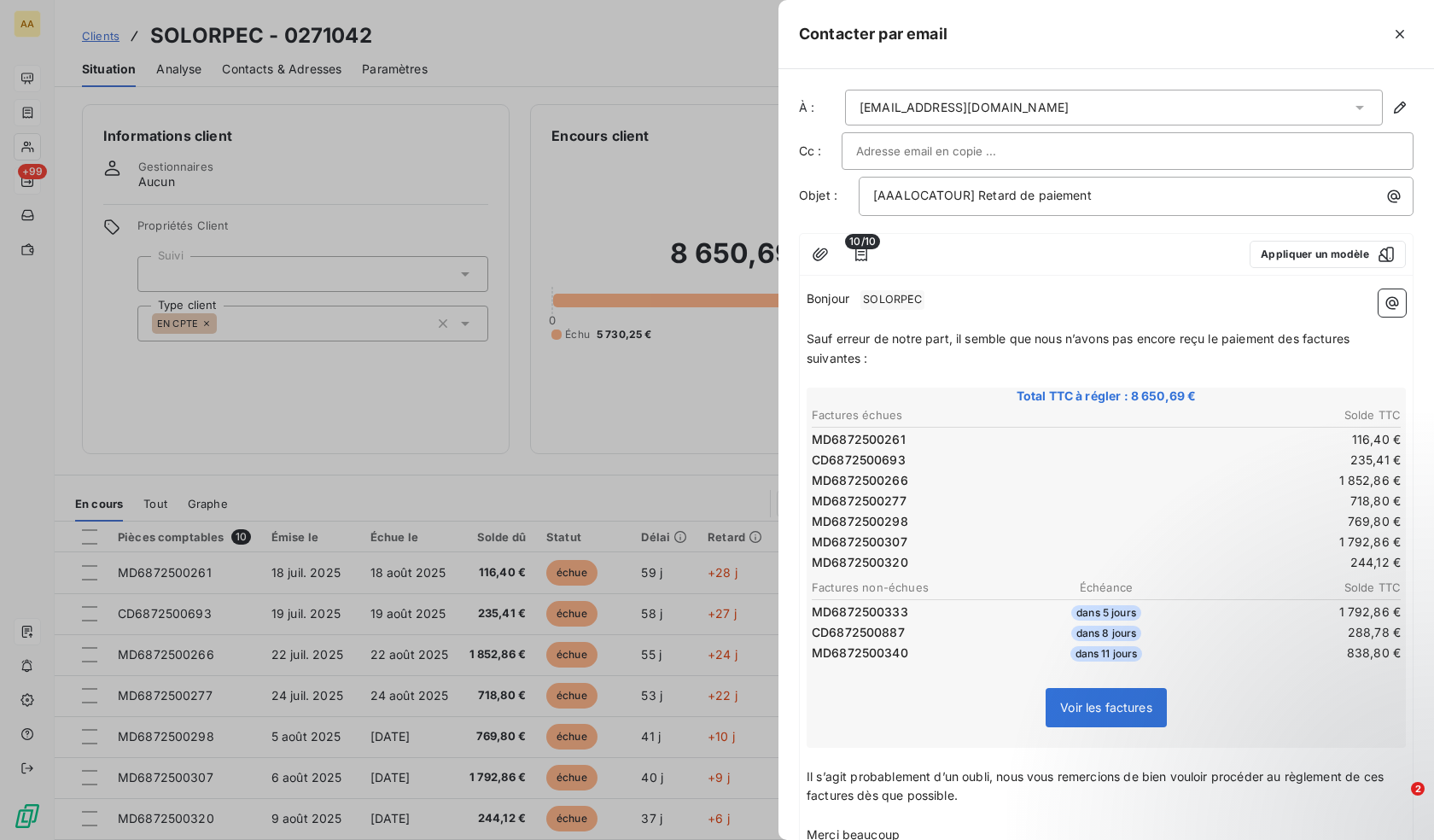
click at [935, 294] on p "Bonjour ﻿ SOLORPEC ﻿ ﻿" at bounding box center [1106, 299] width 600 height 20
click at [1401, 34] on icon "button" at bounding box center [1400, 34] width 9 height 9
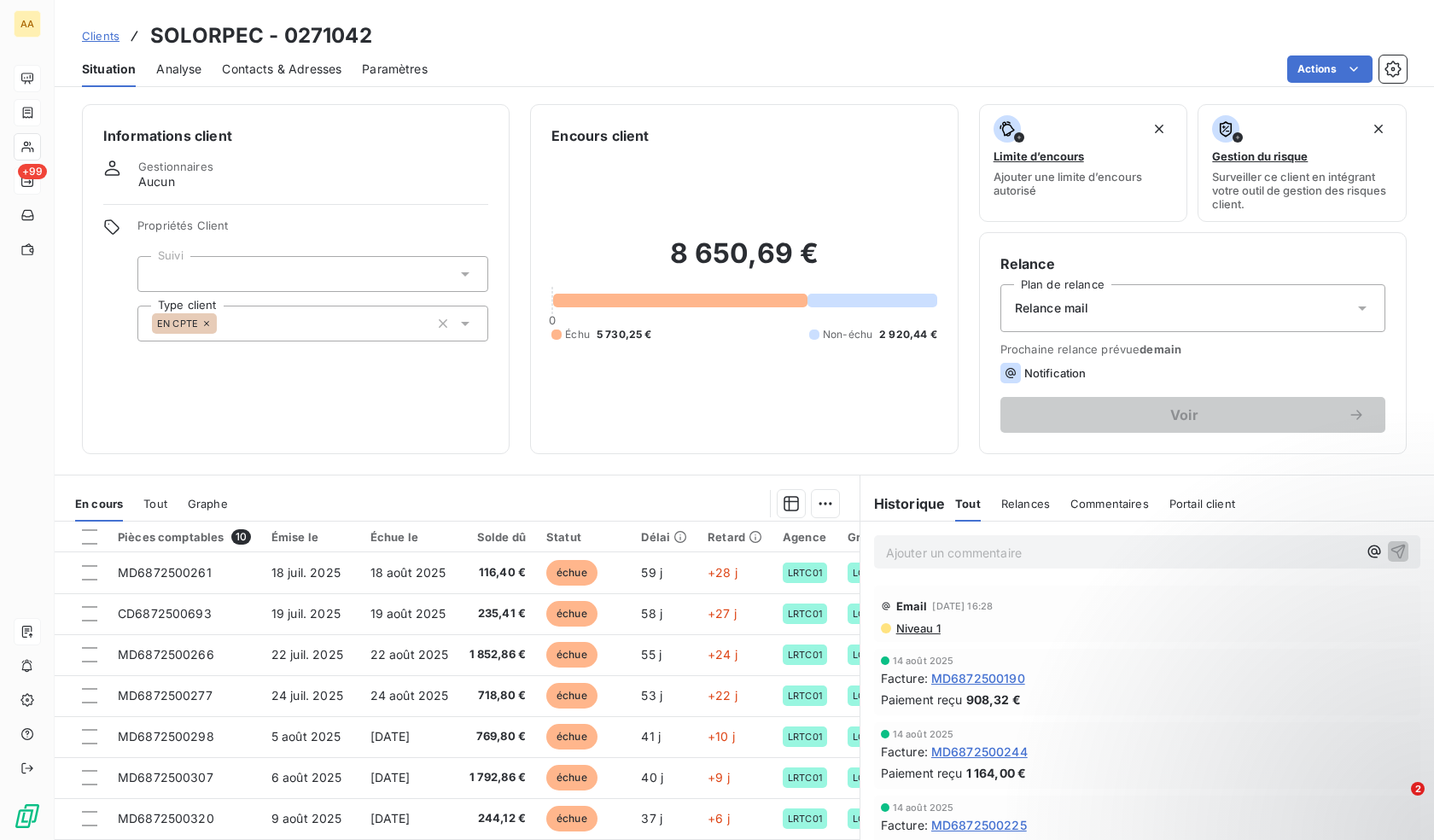
click at [1001, 505] on span "Relances" at bounding box center [1025, 504] width 49 height 13
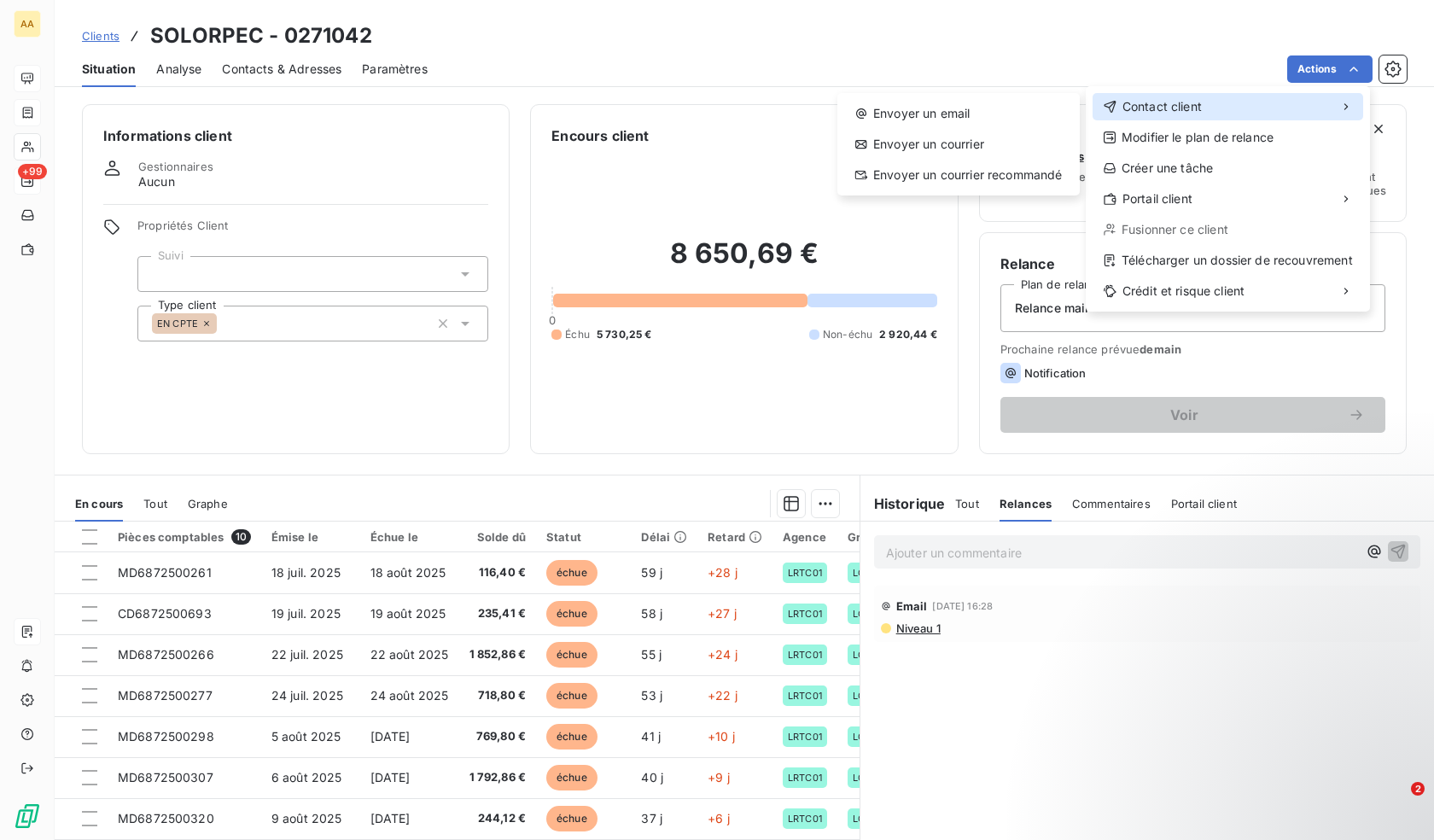
click at [1276, 113] on div "Contact client" at bounding box center [1228, 106] width 271 height 28
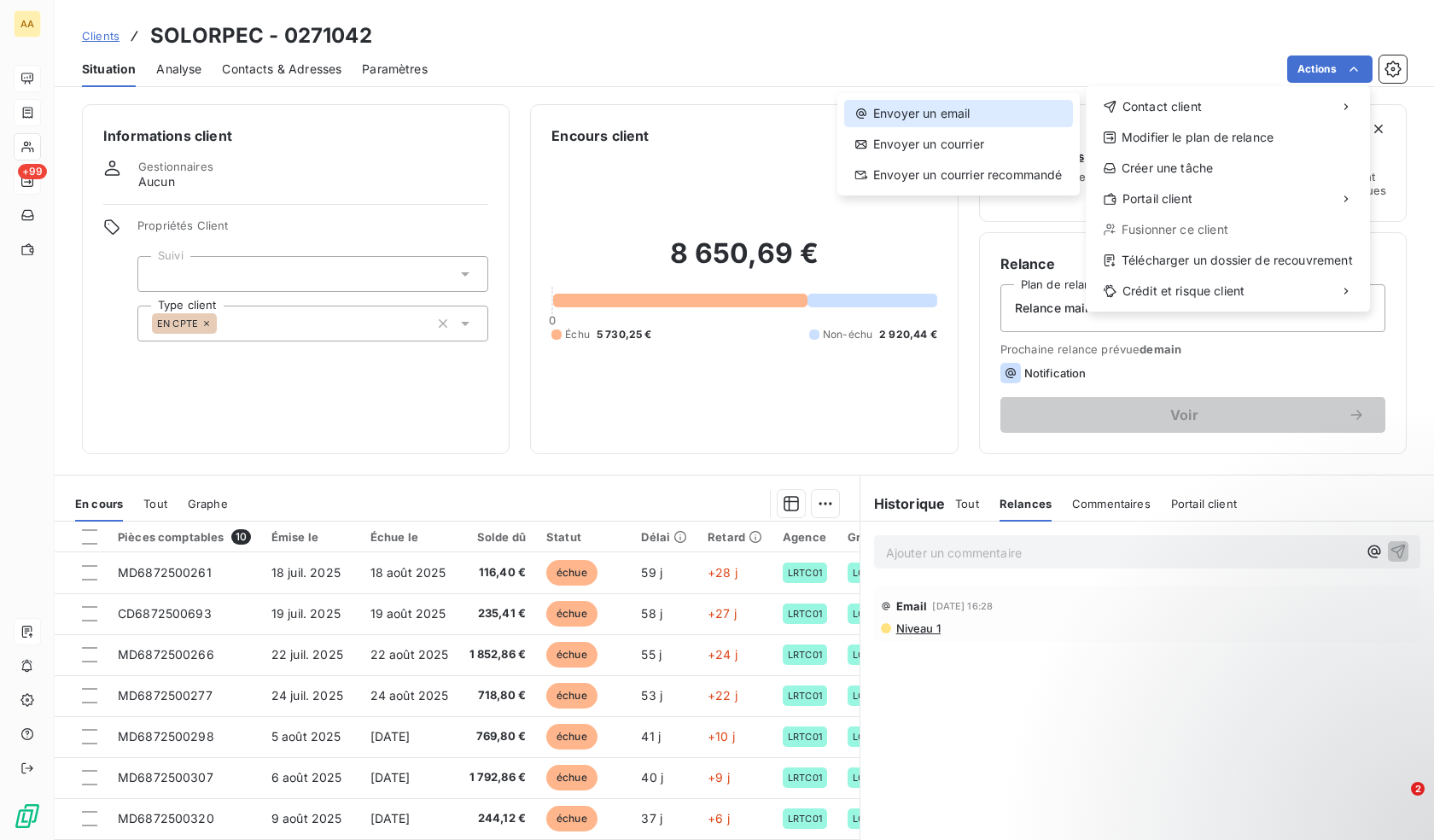
click at [1021, 106] on div "Envoyer un email" at bounding box center [958, 113] width 229 height 28
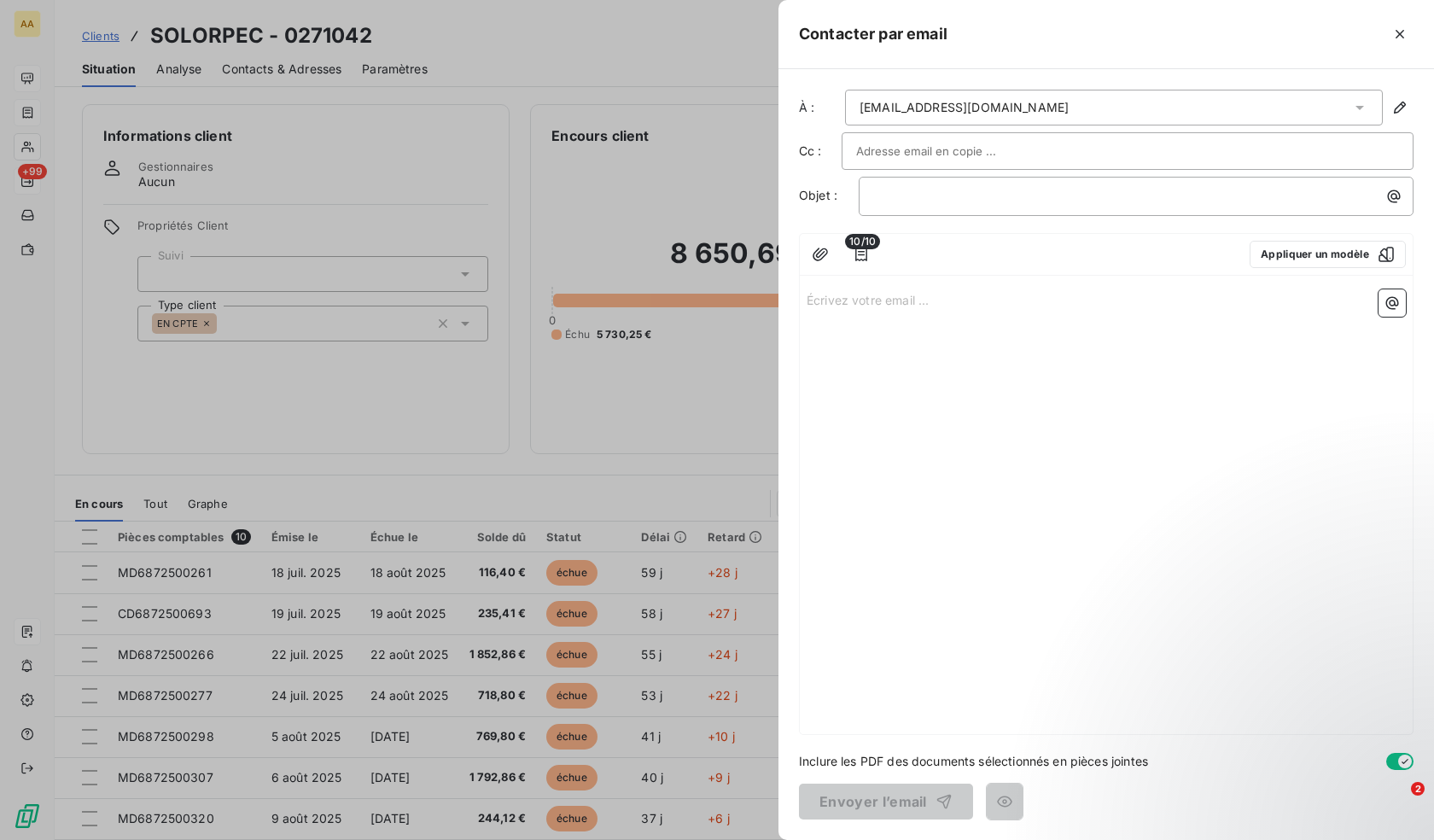
click at [994, 357] on div "Écrivez votre email ... ﻿" at bounding box center [1106, 508] width 613 height 451
drag, startPoint x: 920, startPoint y: 315, endPoint x: 903, endPoint y: 294, distance: 27.0
click at [919, 314] on div "Écrivez votre email ... ﻿" at bounding box center [1106, 508] width 613 height 451
click at [903, 294] on p "Écrivez votre email ... ﻿" at bounding box center [1106, 299] width 600 height 19
click at [930, 344] on div "Écrivez votre email ... ﻿" at bounding box center [1106, 508] width 613 height 451
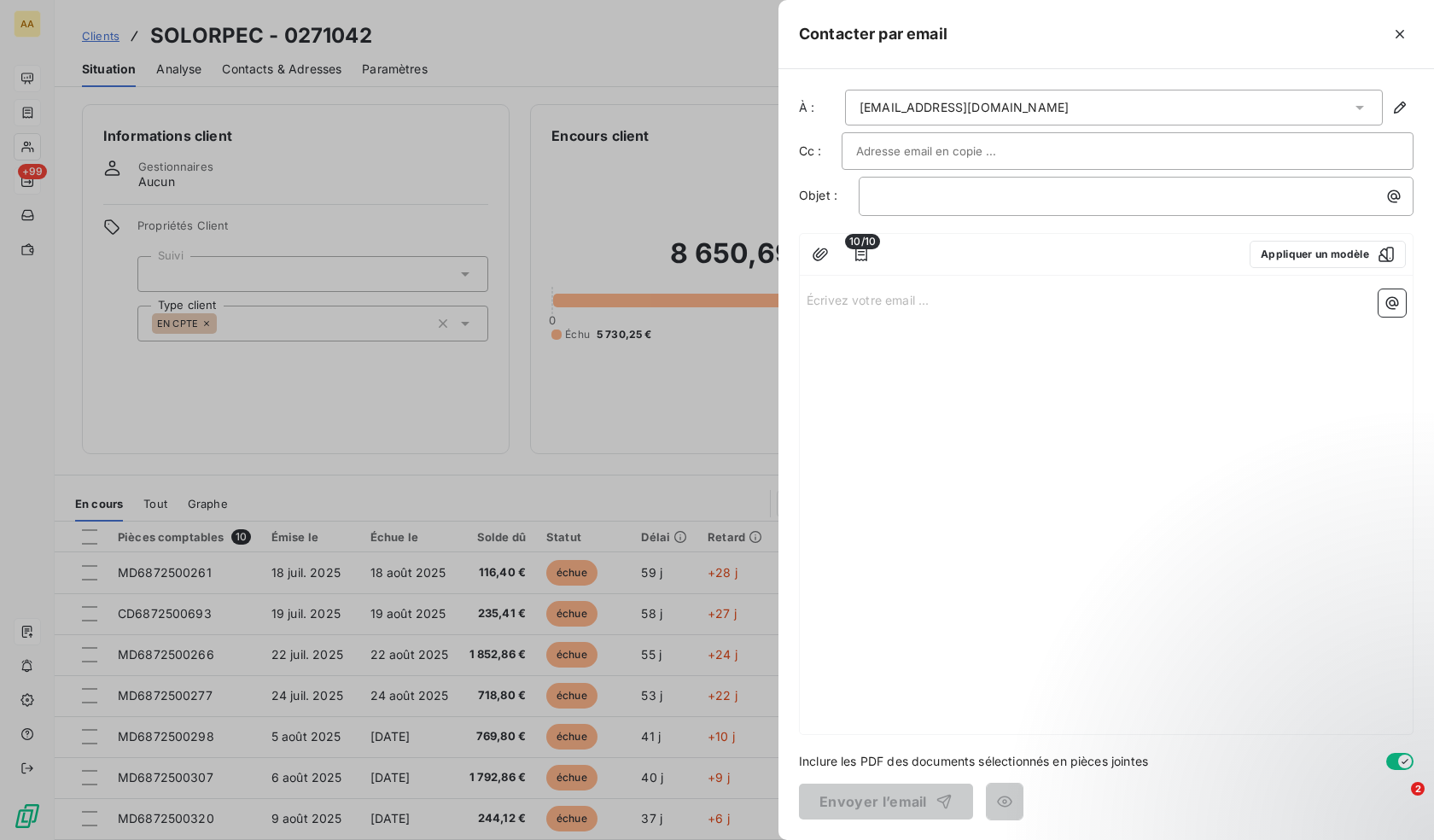
click at [903, 301] on p "Écrivez votre email ... ﻿" at bounding box center [1106, 299] width 600 height 19
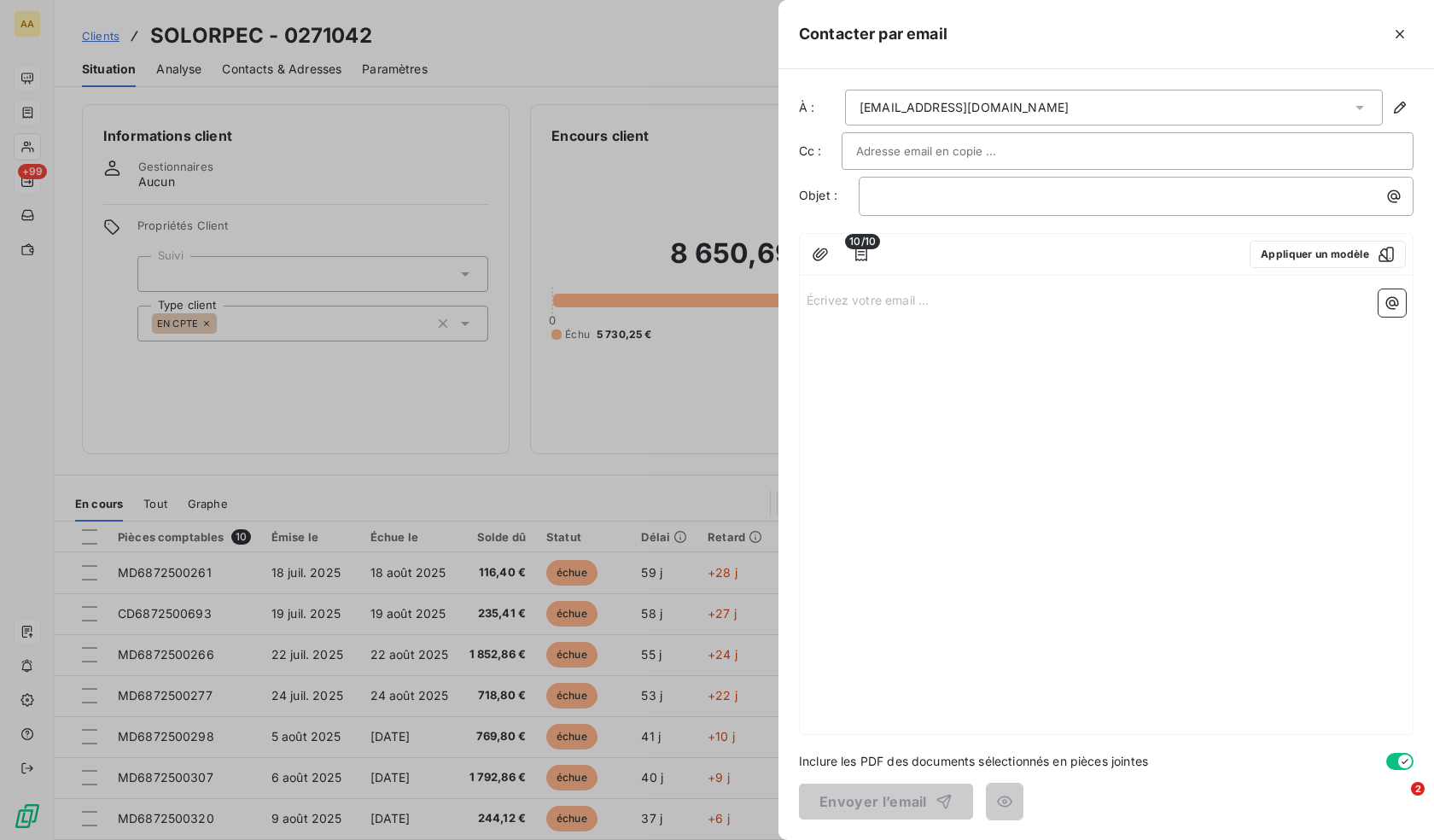
click at [1024, 324] on div "Écrivez votre email ... ﻿" at bounding box center [1106, 508] width 613 height 451
drag, startPoint x: 959, startPoint y: 287, endPoint x: 936, endPoint y: 302, distance: 27.5
click at [956, 288] on div "Écrivez votre email ... ﻿" at bounding box center [1106, 508] width 613 height 451
click at [936, 302] on p "Écrivez votre email ... ﻿" at bounding box center [1106, 299] width 600 height 19
click at [825, 261] on icon "button" at bounding box center [821, 255] width 17 height 17
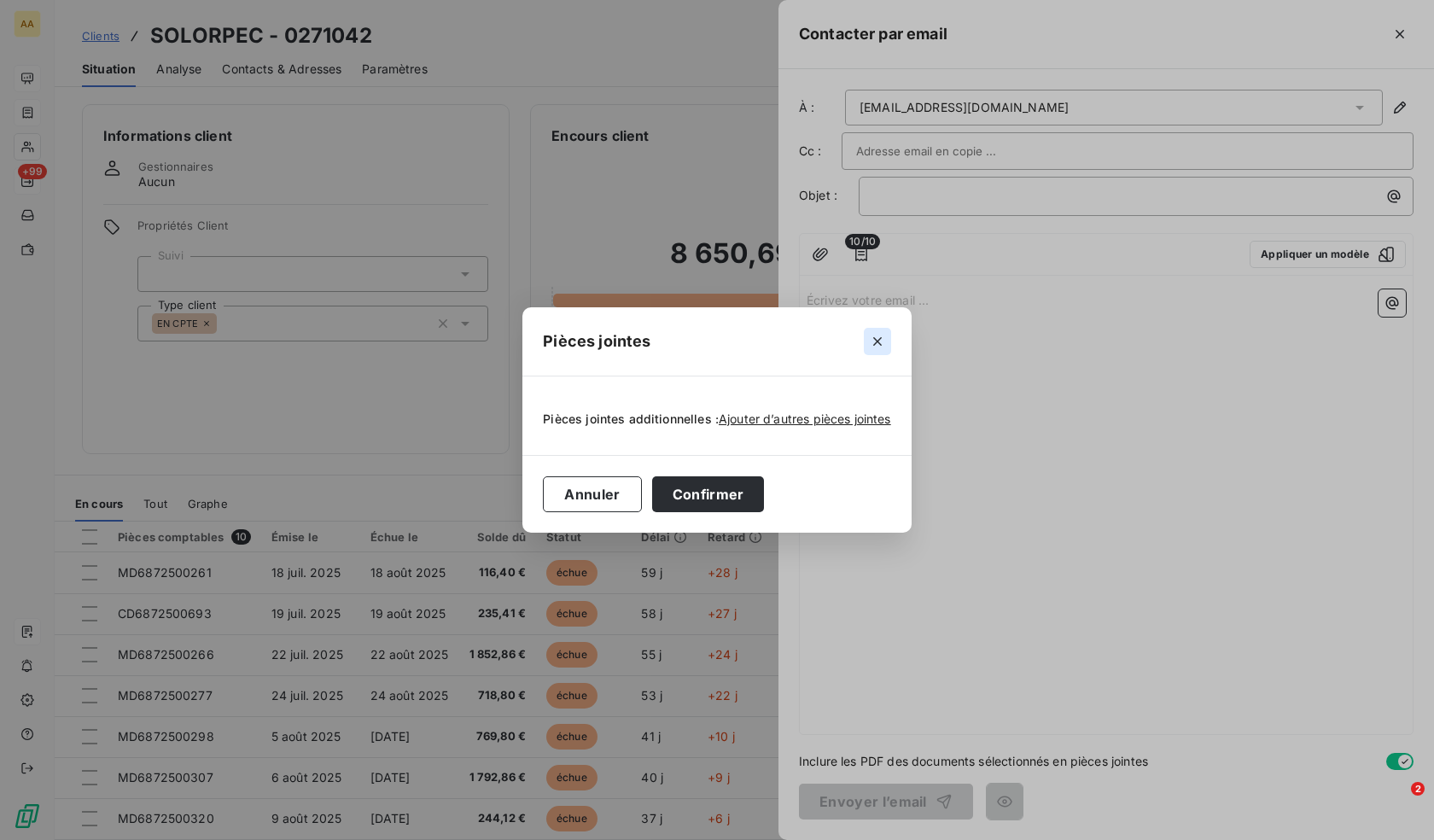
click at [876, 341] on icon "button" at bounding box center [877, 341] width 9 height 9
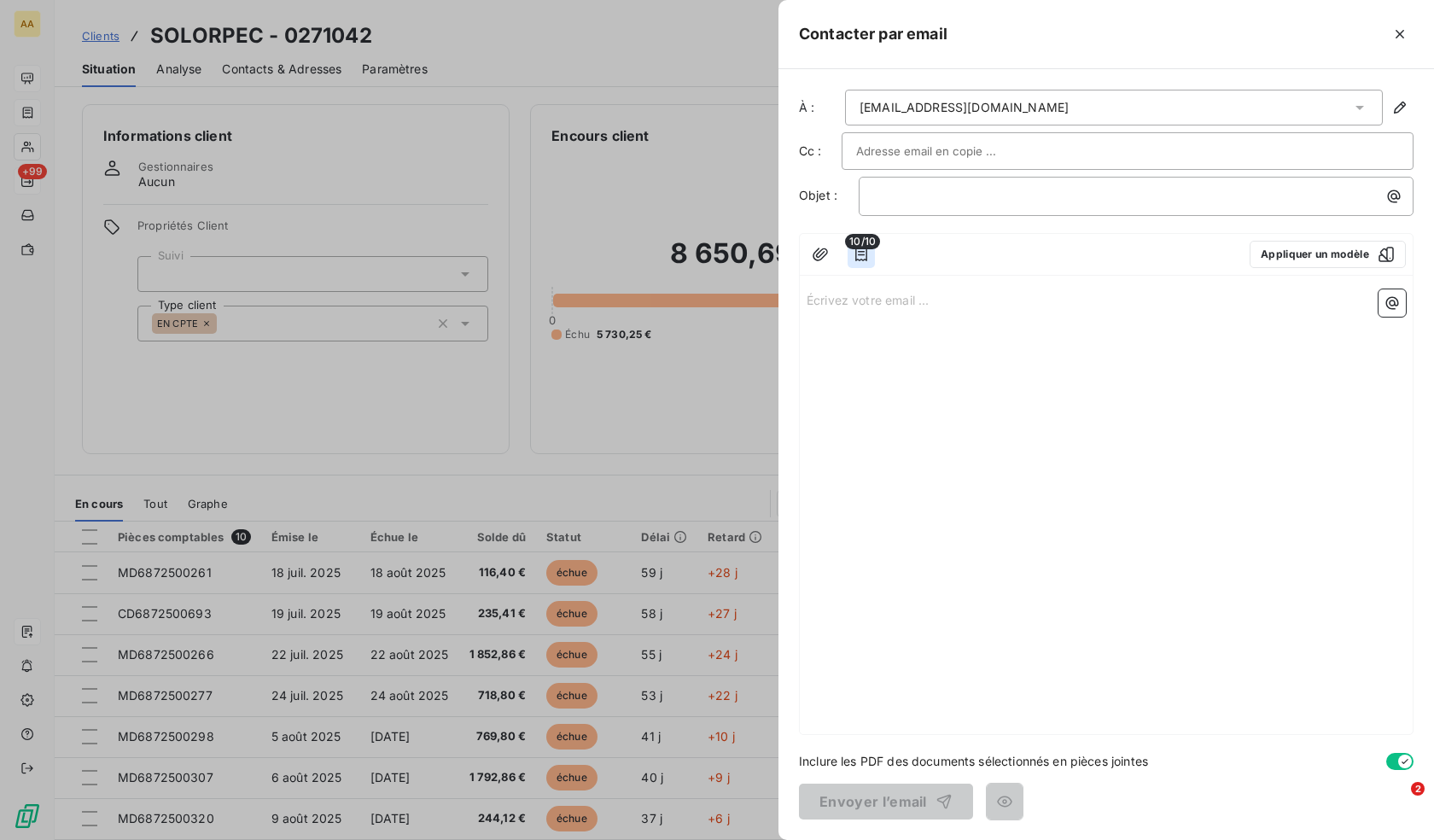
click at [857, 255] on icon "button" at bounding box center [861, 255] width 17 height 17
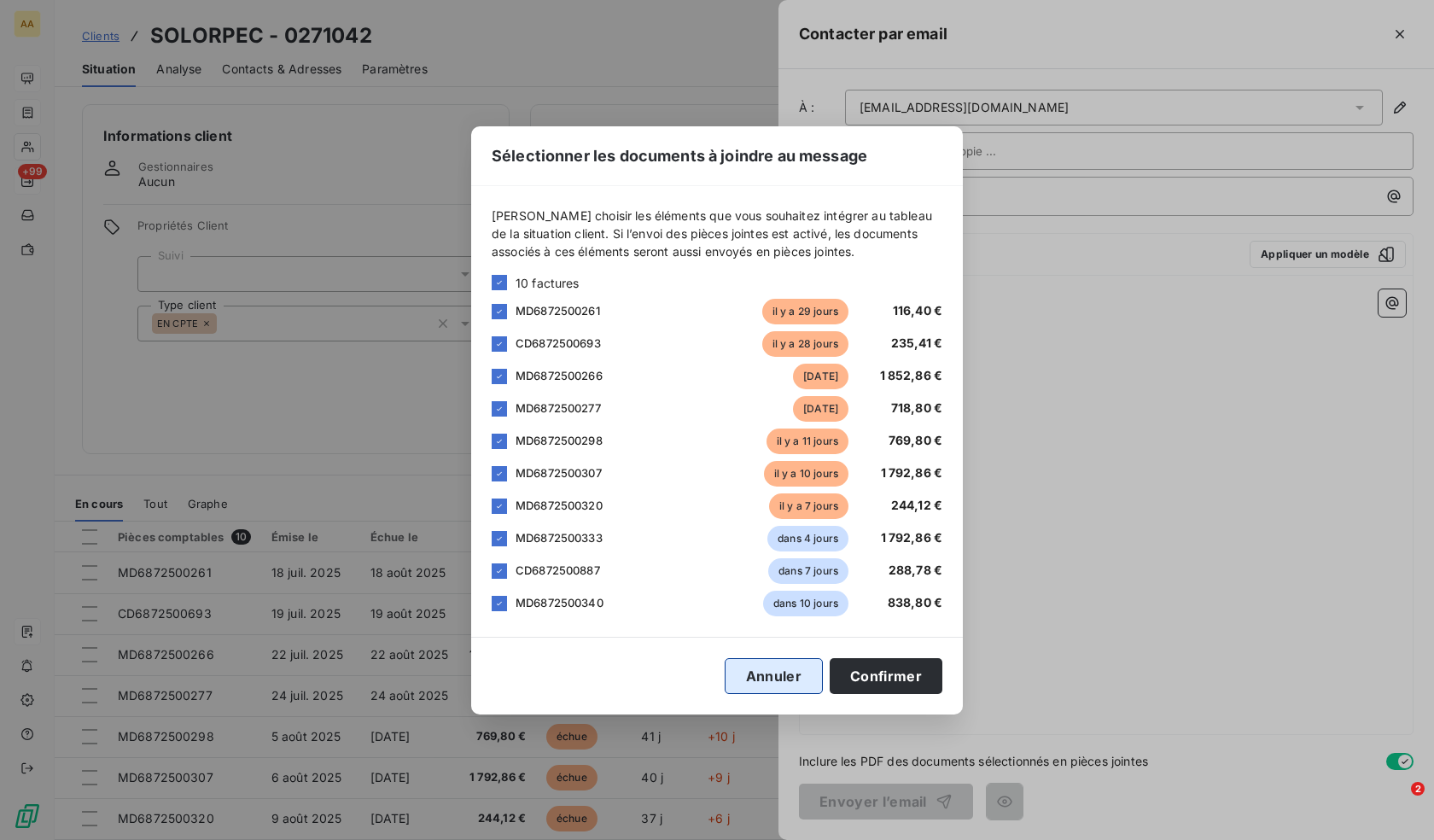
click at [779, 669] on button "Annuler" at bounding box center [774, 675] width 98 height 35
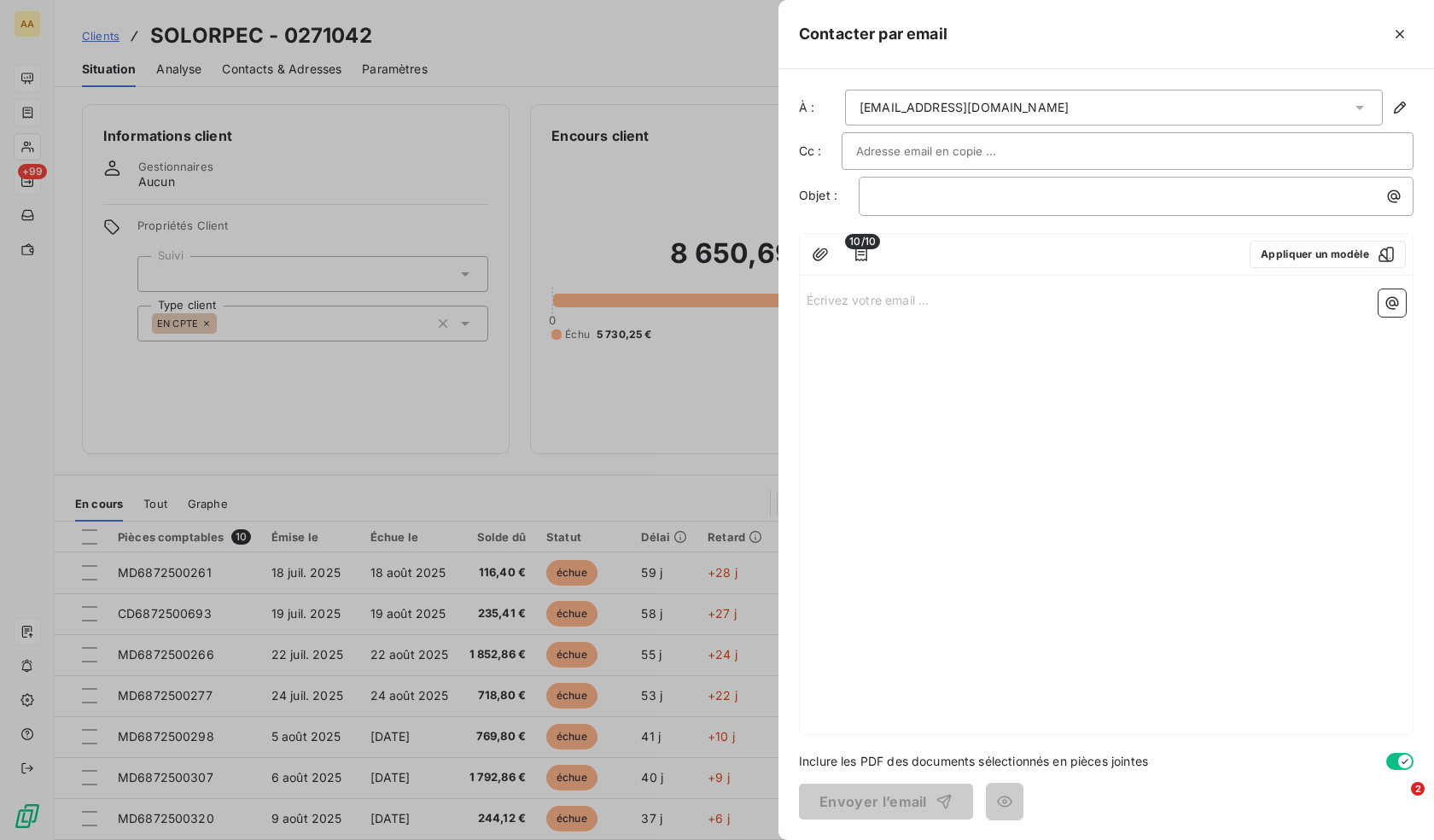
click at [960, 363] on div "Écrivez votre email ... ﻿" at bounding box center [1106, 508] width 613 height 451
click at [857, 333] on div "Écrivez votre email ... ﻿" at bounding box center [1106, 508] width 613 height 451
click at [856, 289] on p "Écrivez votre email ... ﻿" at bounding box center [1106, 299] width 600 height 19
drag, startPoint x: 883, startPoint y: 412, endPoint x: 1401, endPoint y: 35, distance: 640.7
click at [1401, 35] on icon "button" at bounding box center [1400, 34] width 9 height 9
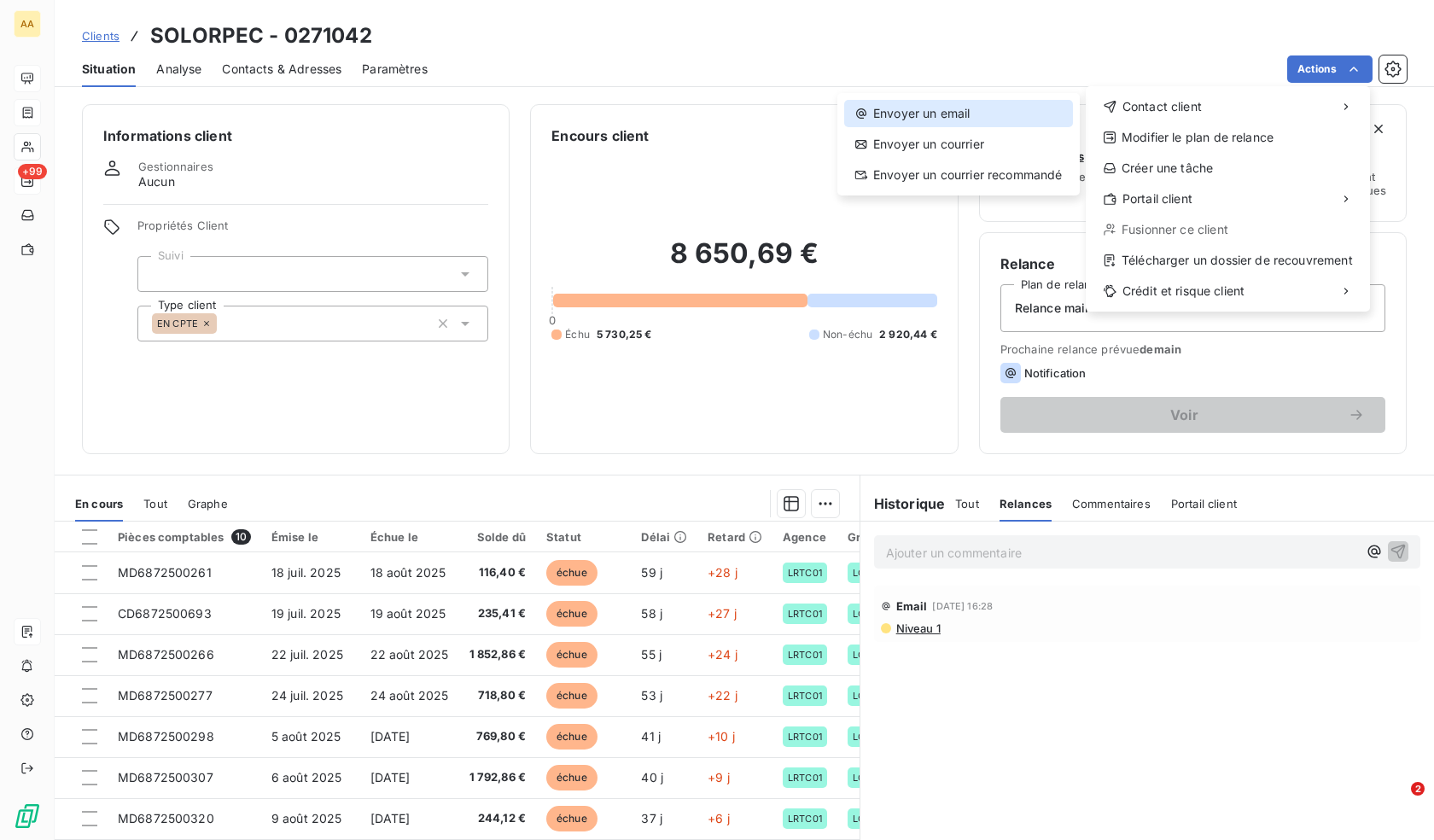
click at [1011, 117] on div "Envoyer un email" at bounding box center [958, 113] width 229 height 28
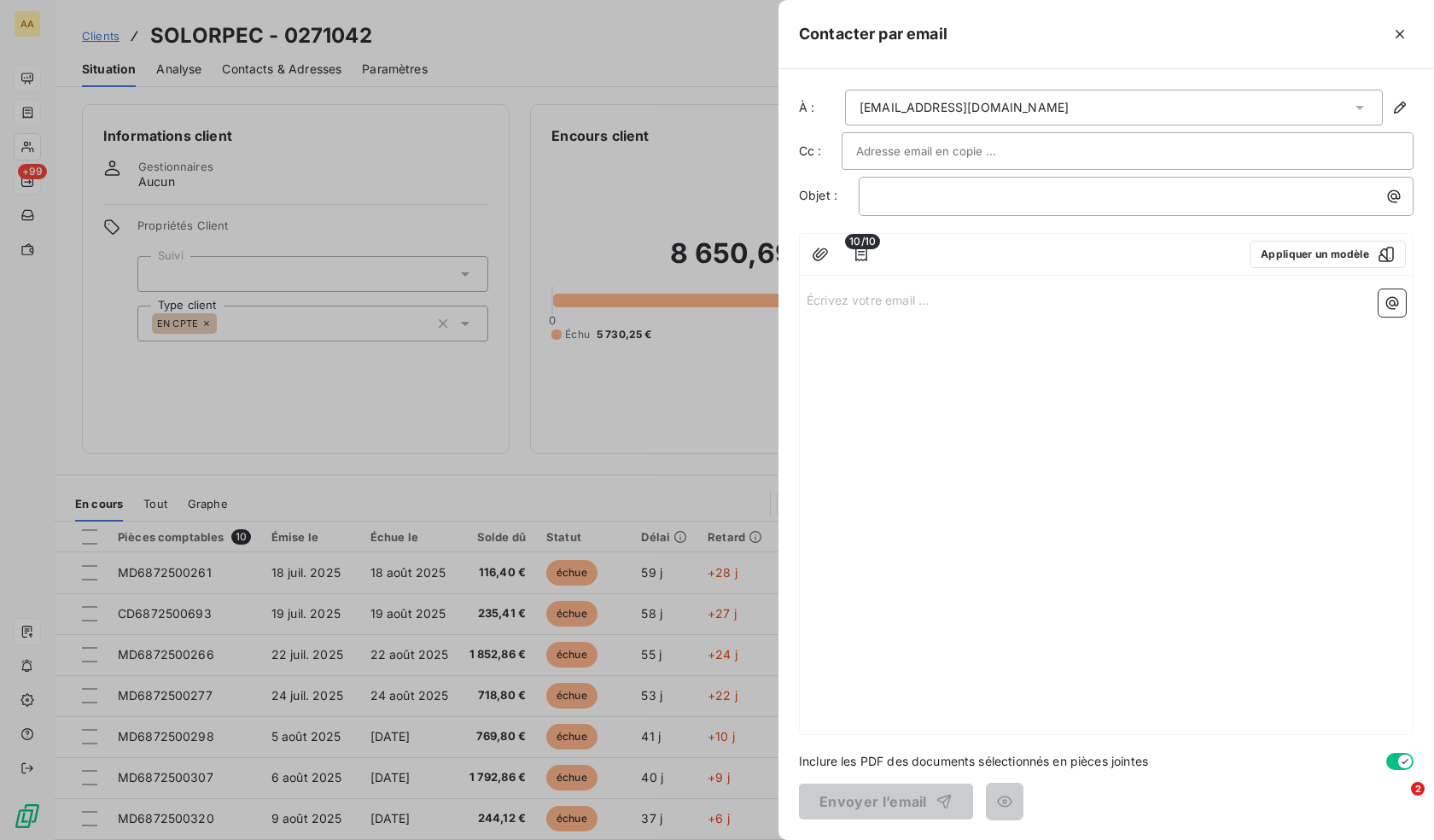
click at [1001, 528] on div "Écrivez votre email ... ﻿" at bounding box center [1106, 508] width 613 height 451
click at [818, 323] on div "Écrivez votre email ... ﻿" at bounding box center [1106, 508] width 613 height 451
click at [849, 295] on p "Écrivez votre email ... ﻿" at bounding box center [1106, 299] width 600 height 19
click at [1394, 302] on icon "button" at bounding box center [1393, 303] width 17 height 17
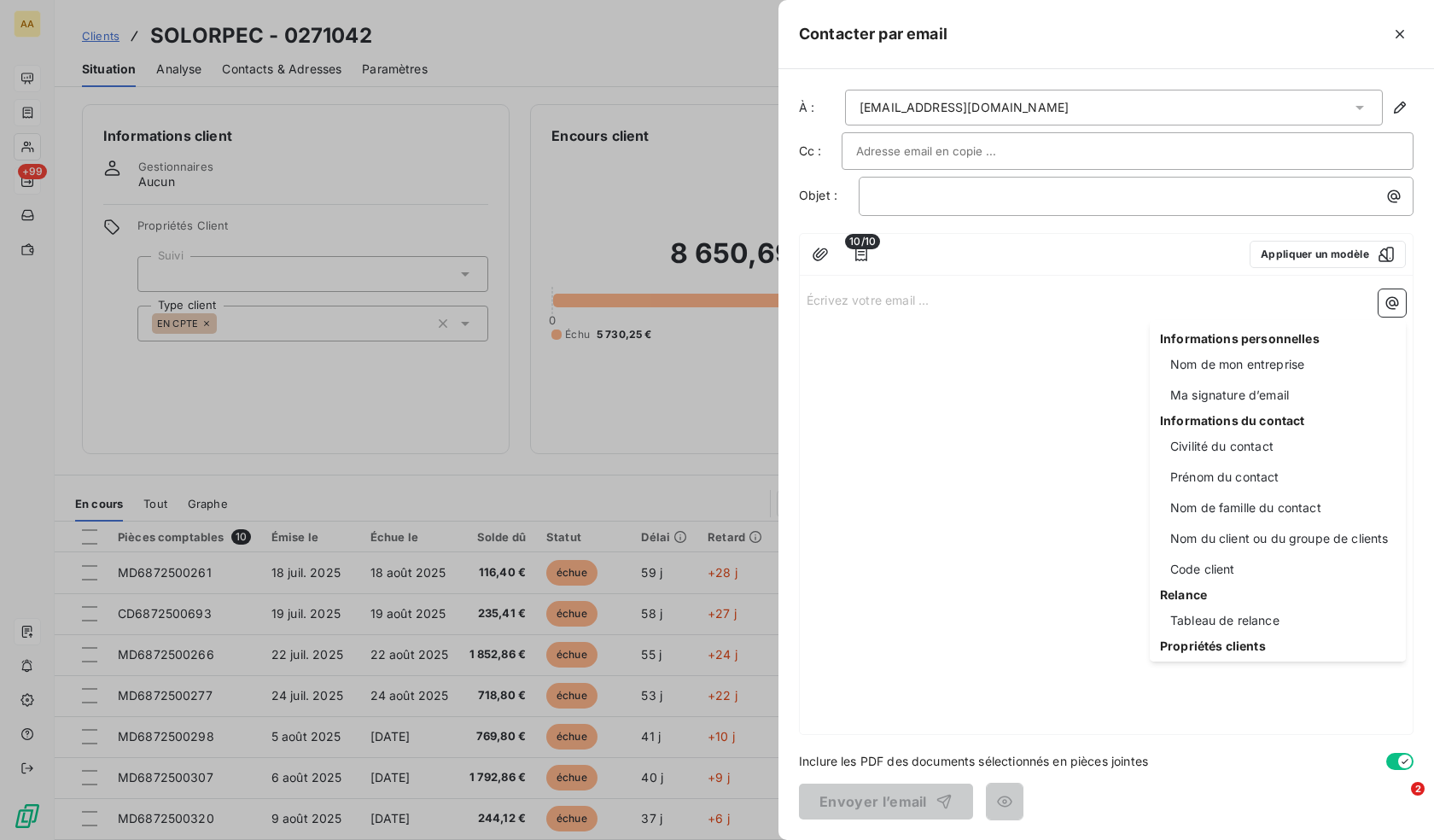
click at [1013, 447] on html "AA +99 Clients SOLORPEC - 0271042 Situation Analyse Contacts & Adresses Paramèt…" at bounding box center [717, 420] width 1434 height 840
